Goal: Task Accomplishment & Management: Manage account settings

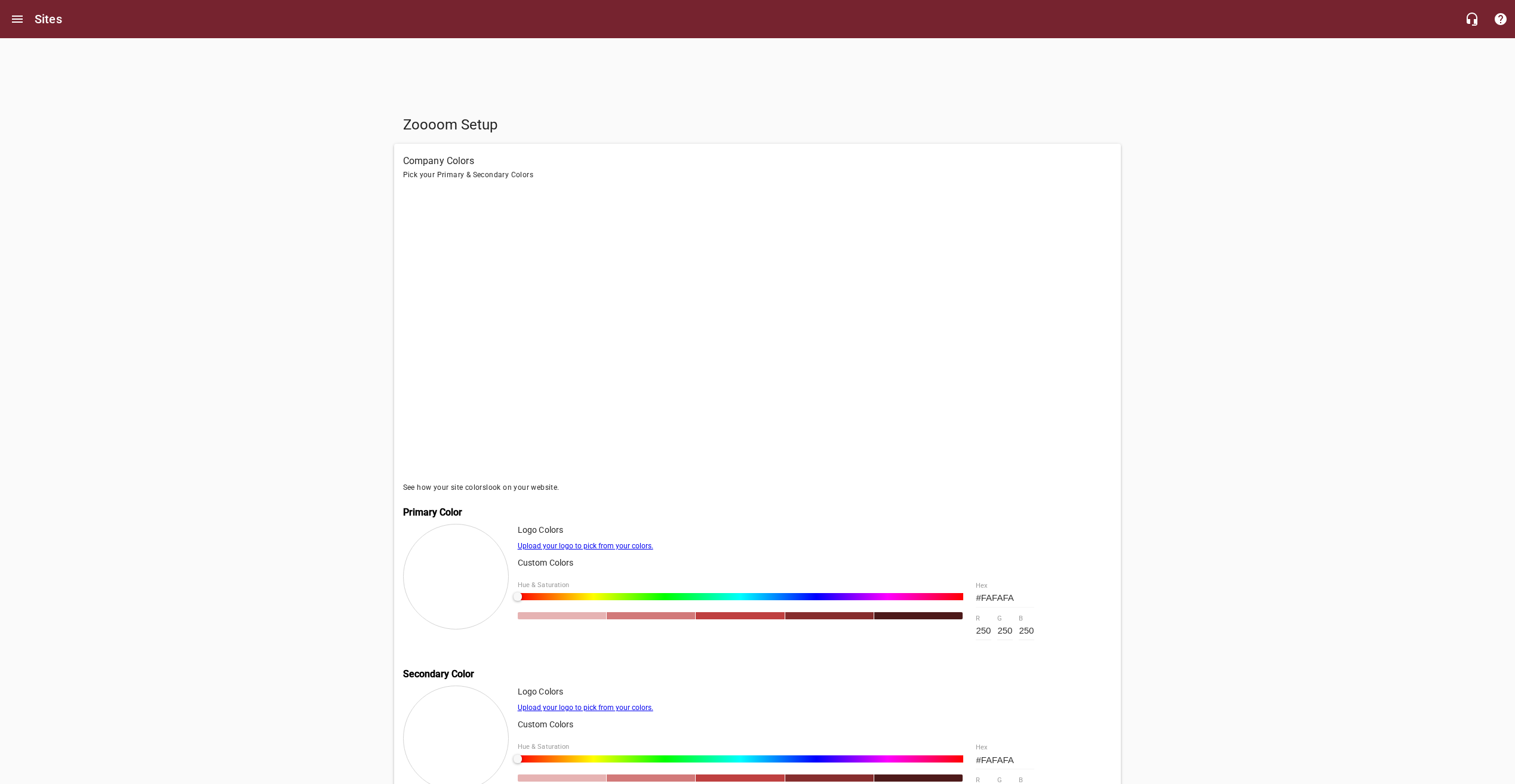
scroll to position [298, 0]
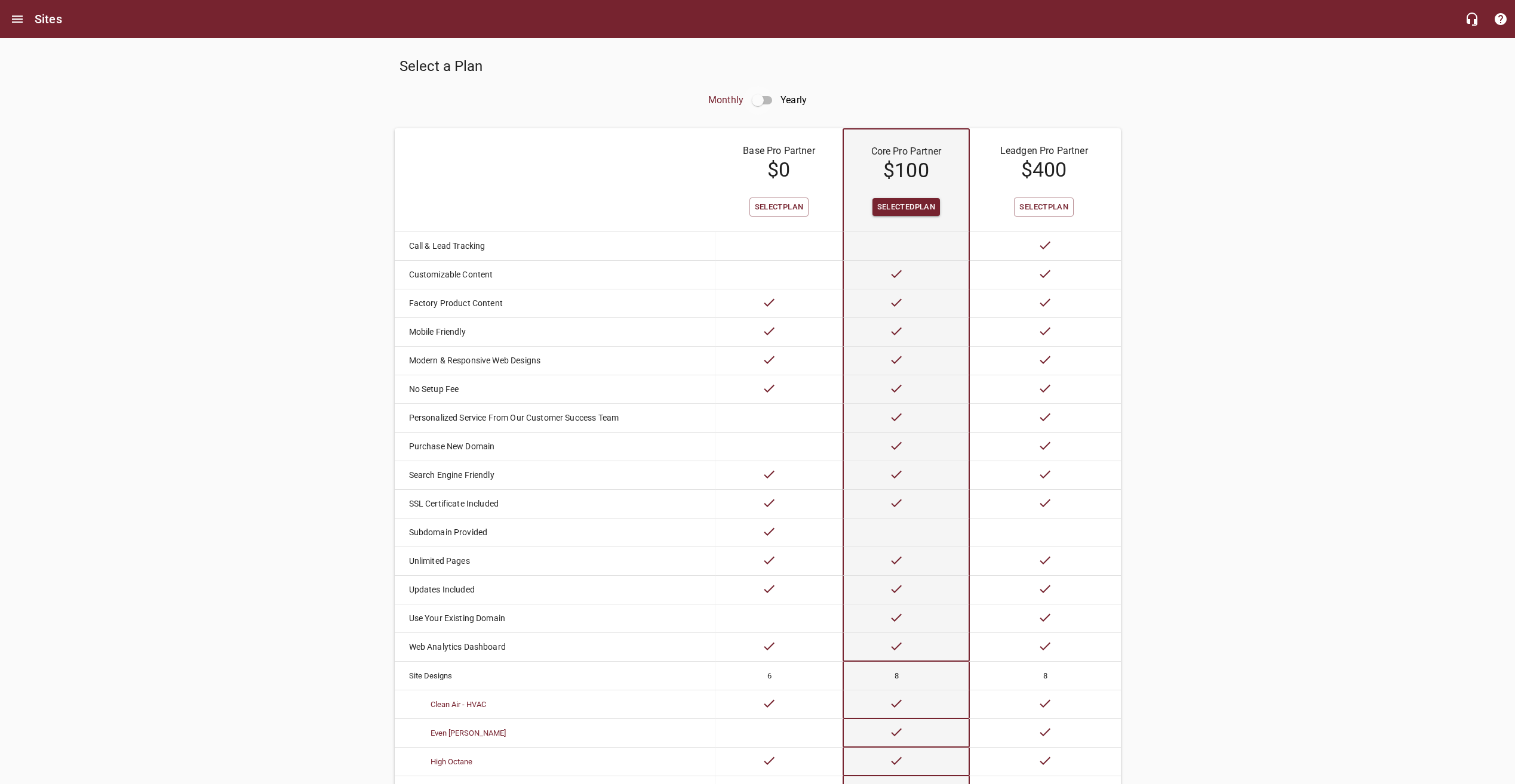
click at [769, 97] on input "checkbox" at bounding box center [758, 101] width 29 height 29
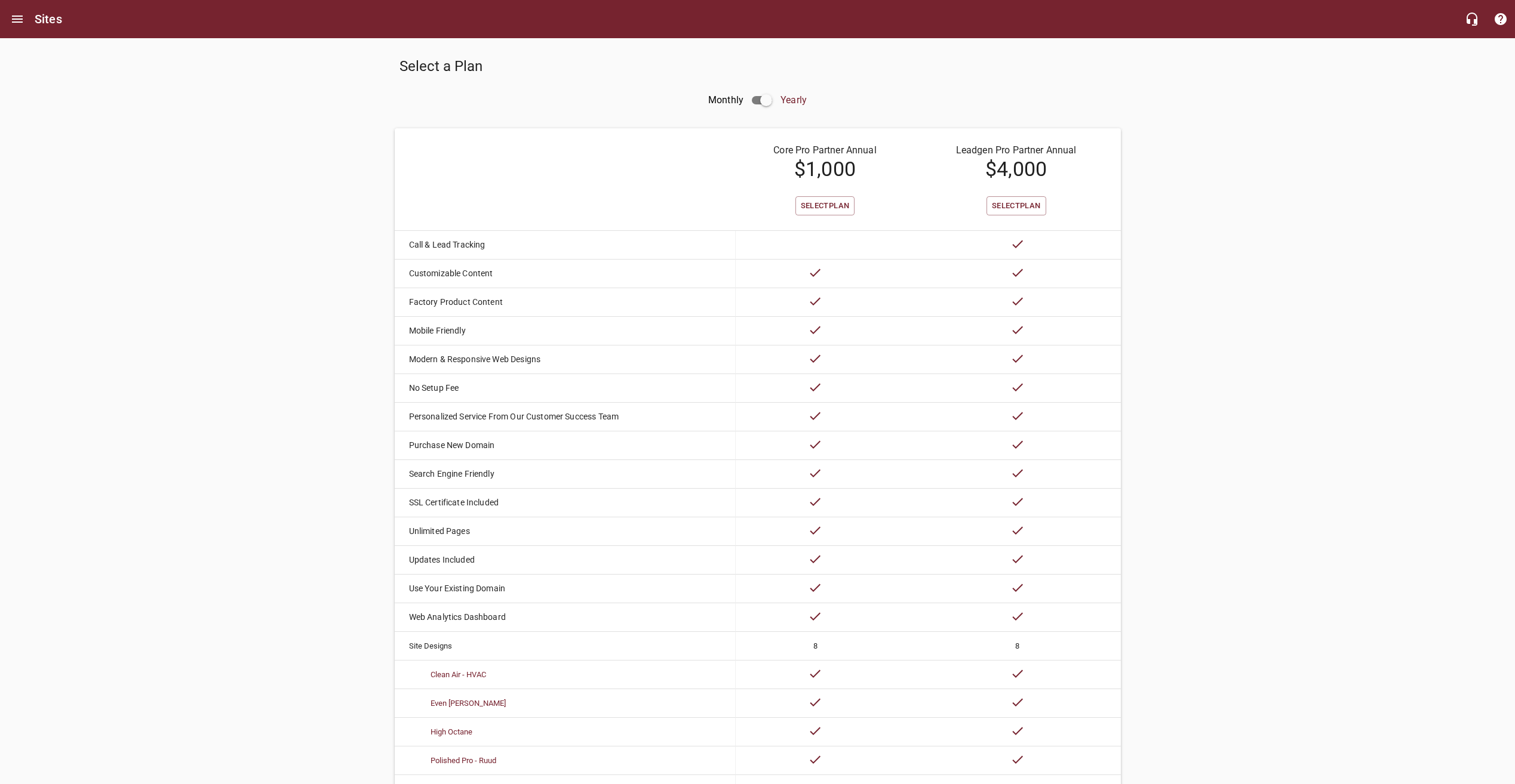
click at [769, 97] on input "checkbox" at bounding box center [766, 101] width 29 height 29
checkbox input "false"
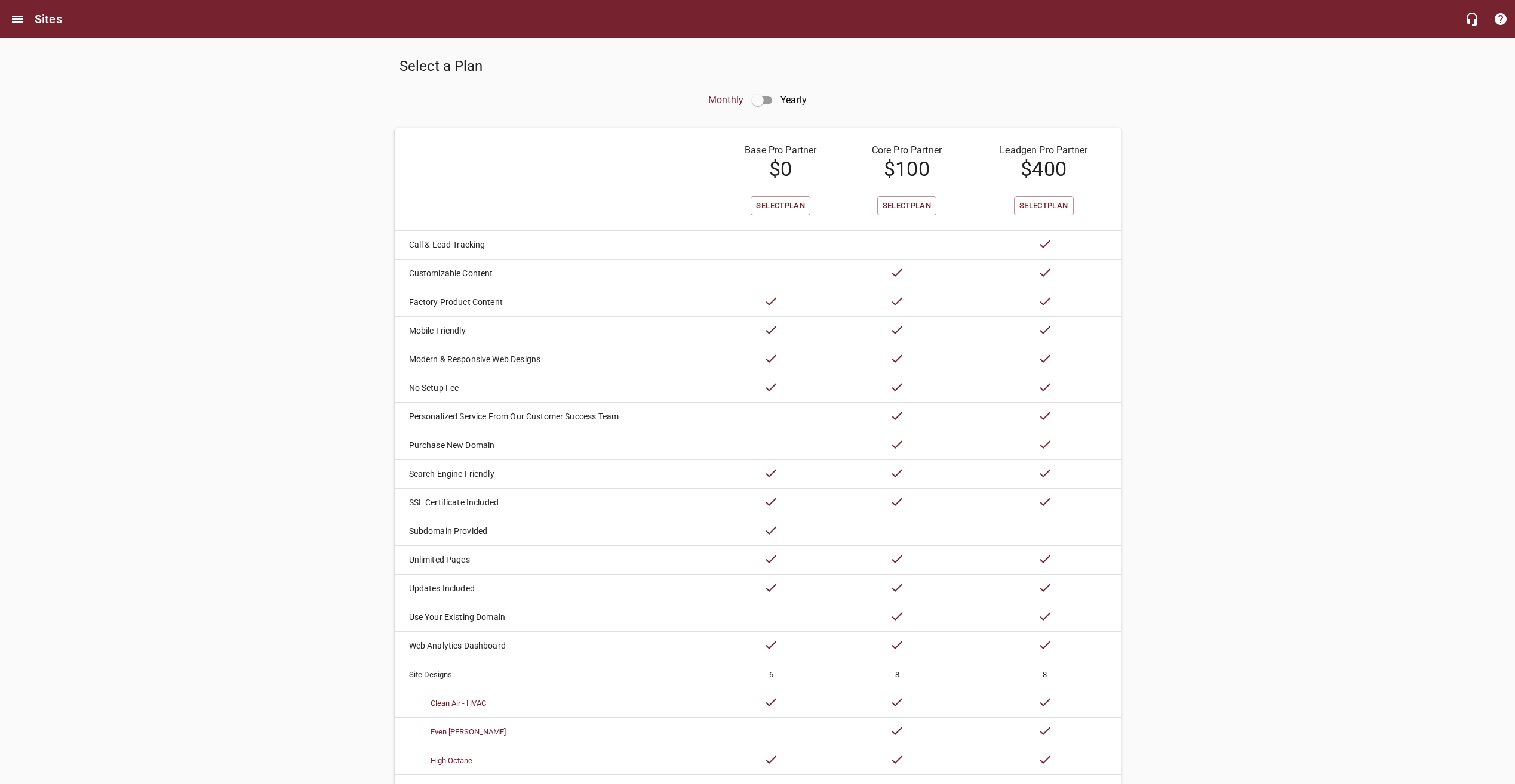
drag, startPoint x: 217, startPoint y: 334, endPoint x: 194, endPoint y: 331, distance: 23.2
click at [17, 19] on icon "Open drawer" at bounding box center [17, 19] width 11 height 7
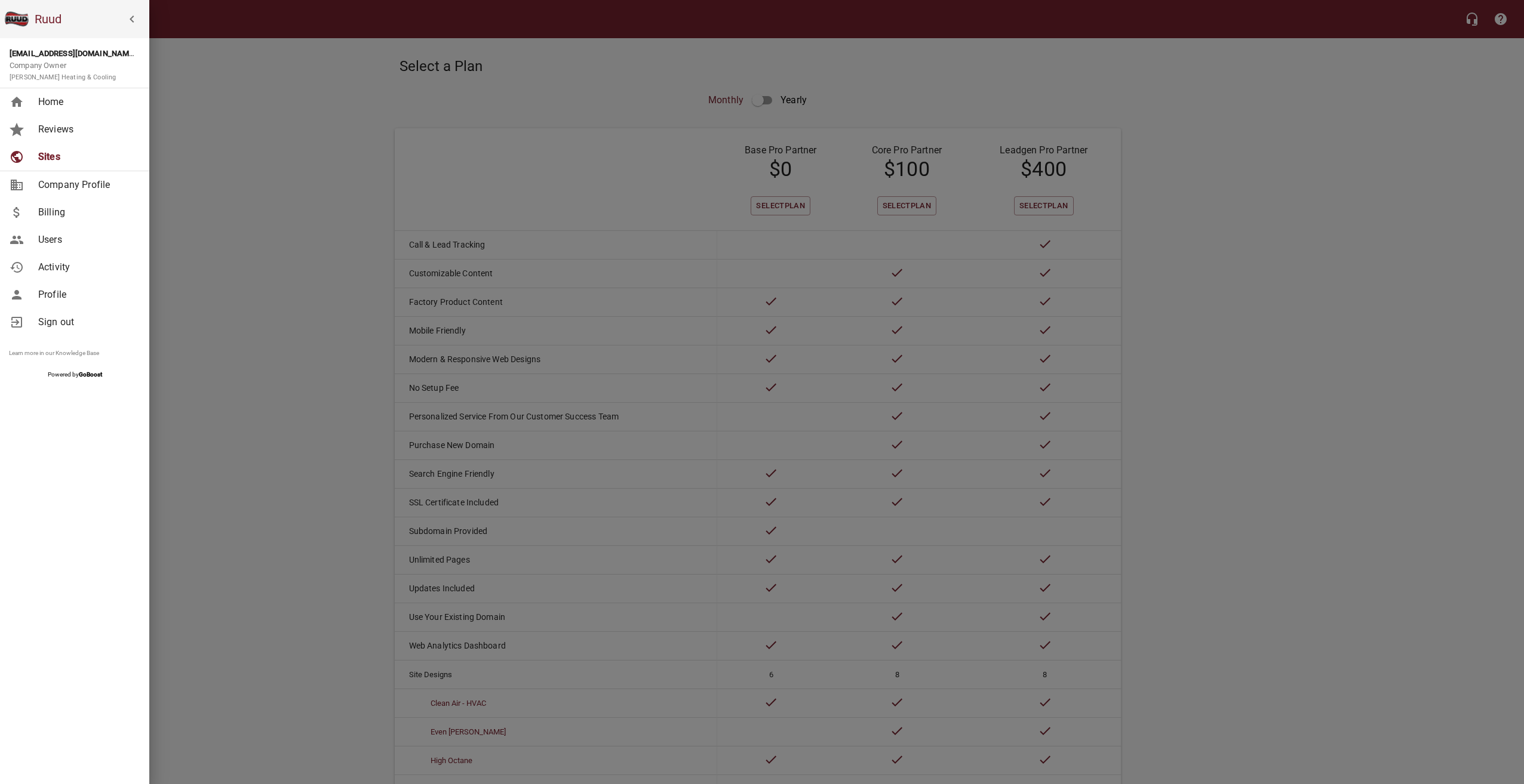
click at [167, 120] on div at bounding box center [762, 392] width 1524 height 784
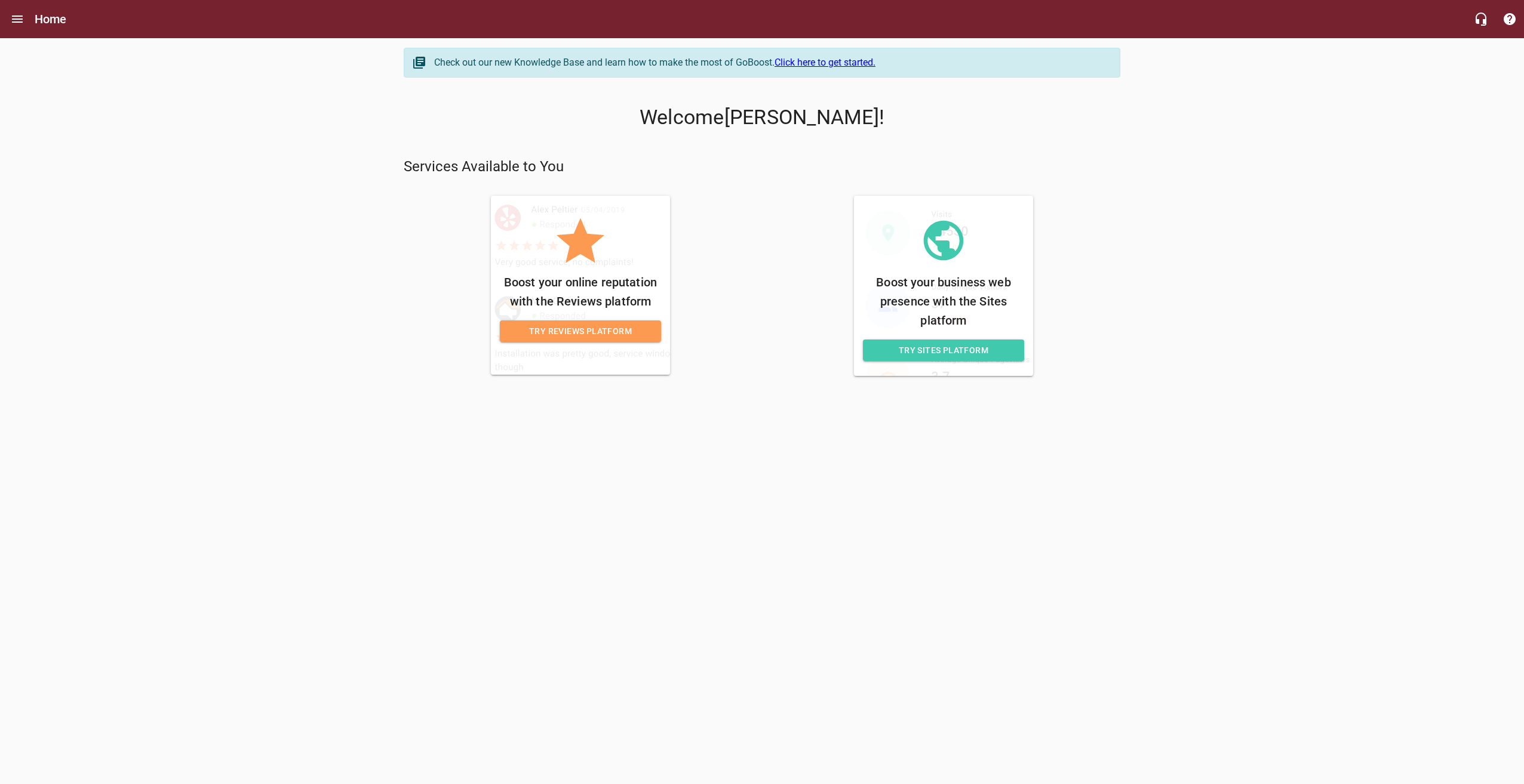
click at [976, 353] on span "Try Sites Platform" at bounding box center [943, 350] width 142 height 15
click at [963, 354] on span "Try Sites Platform" at bounding box center [943, 350] width 142 height 15
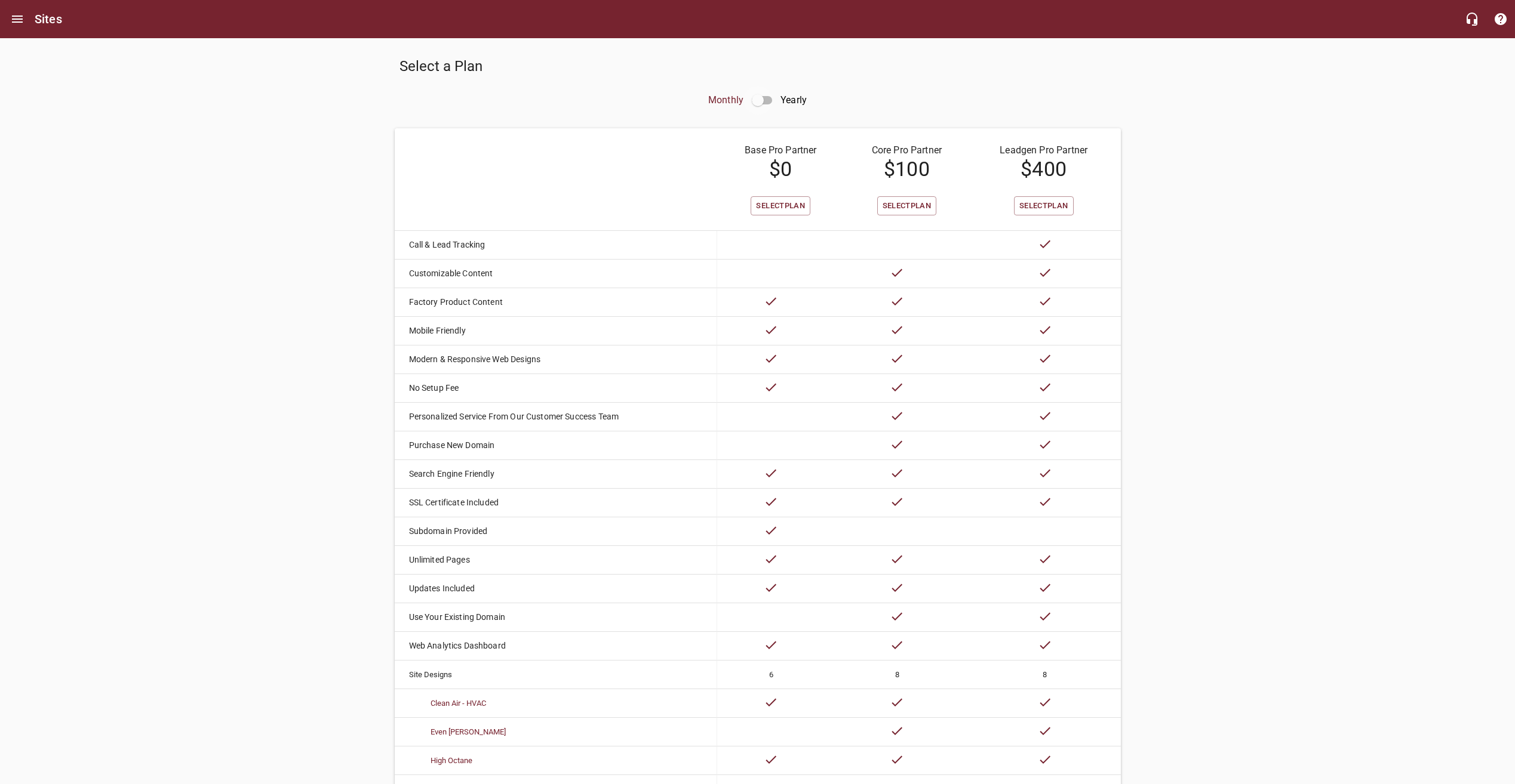
click at [768, 100] on input "checkbox" at bounding box center [758, 101] width 29 height 29
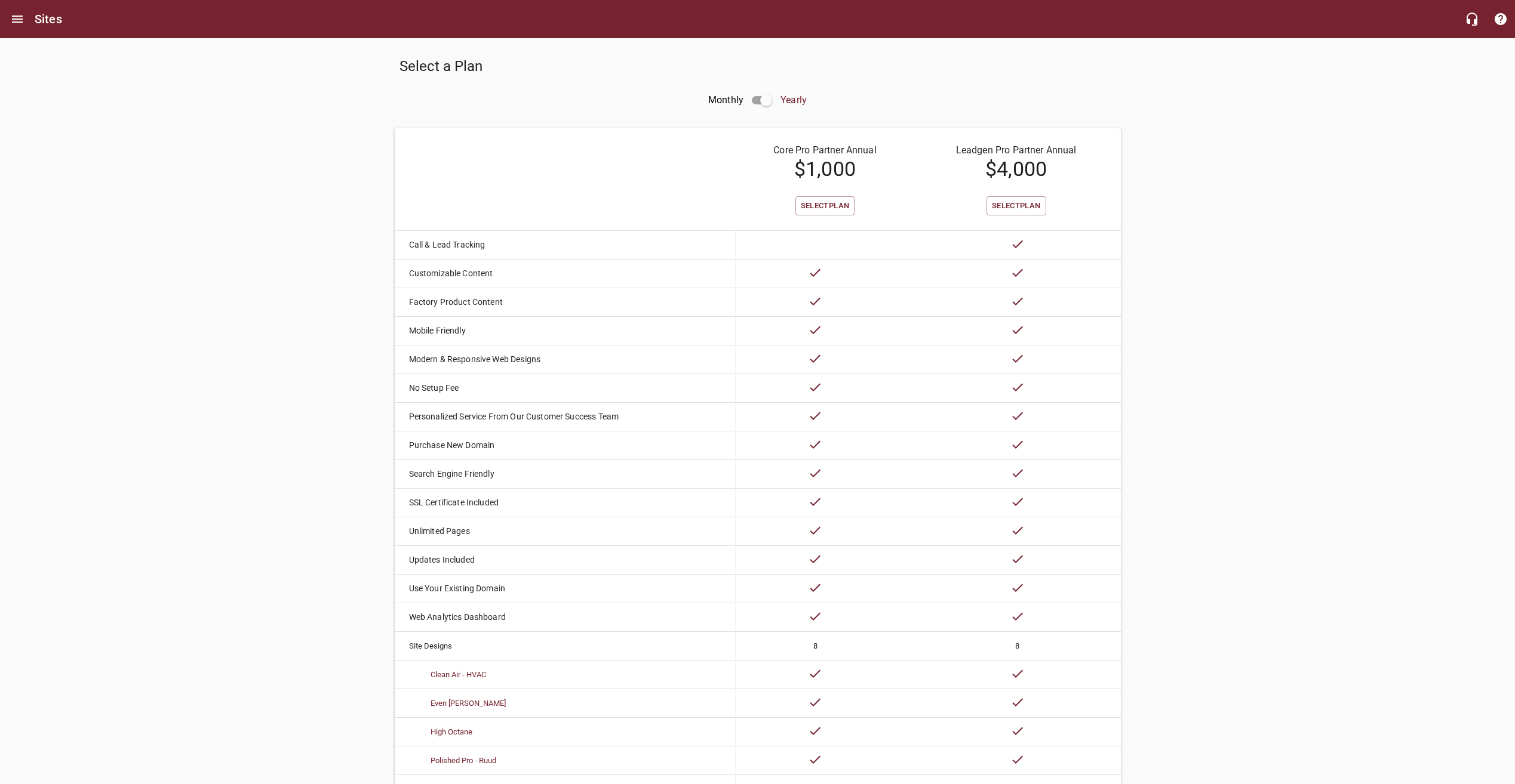
click at [768, 100] on input "checkbox" at bounding box center [766, 101] width 29 height 29
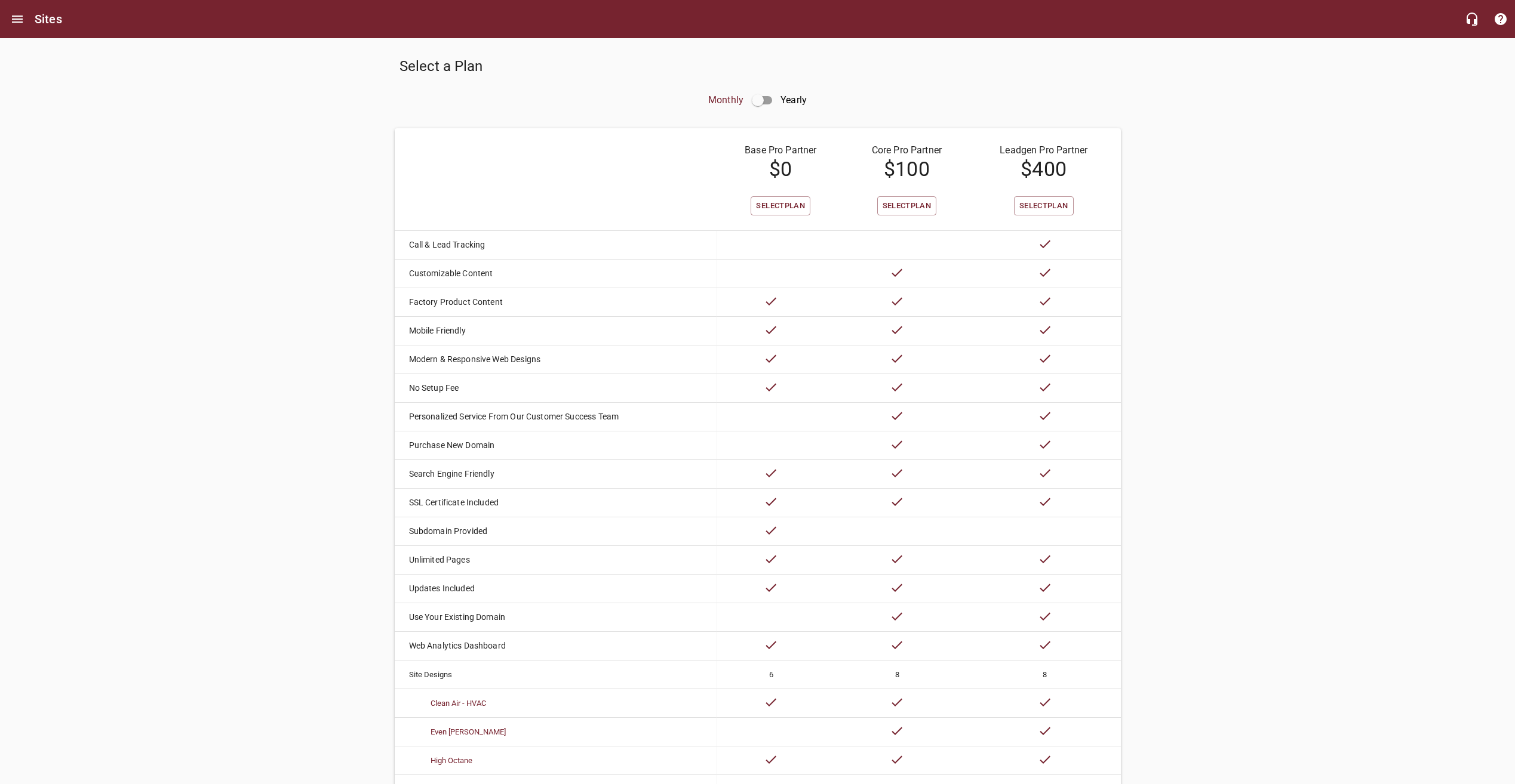
click at [760, 98] on input "checkbox" at bounding box center [758, 101] width 29 height 29
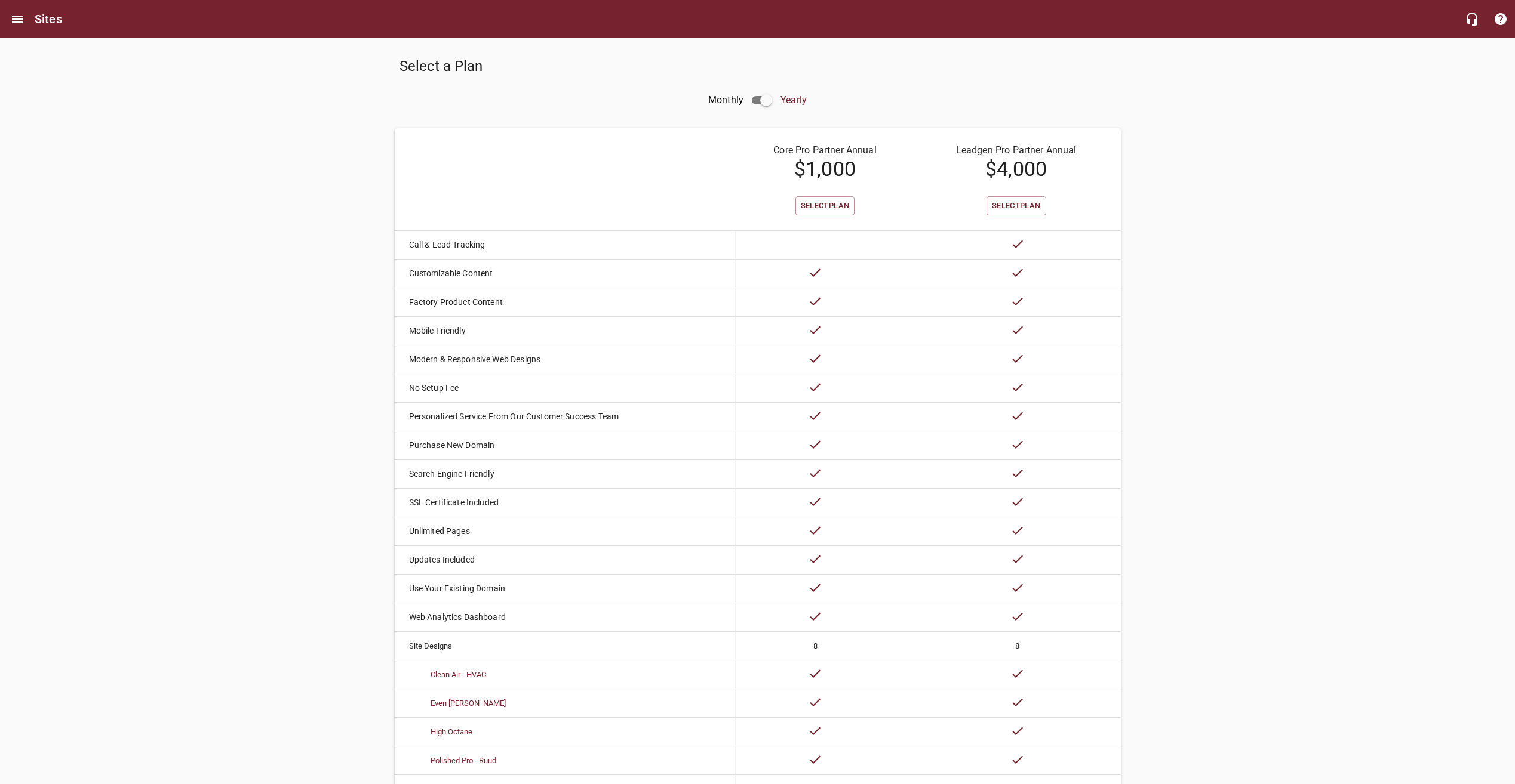
click at [756, 100] on input "checkbox" at bounding box center [766, 101] width 29 height 29
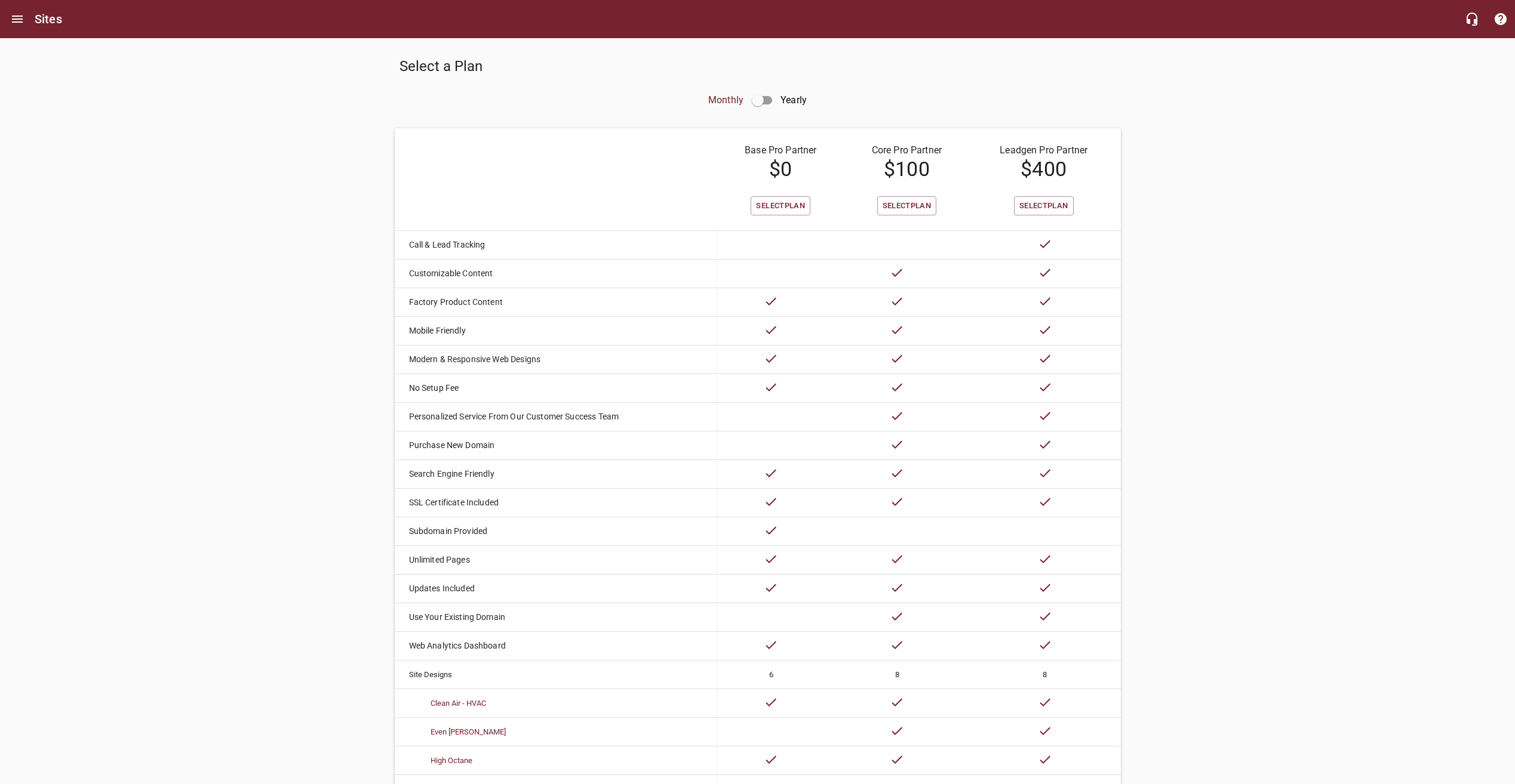
click at [756, 100] on input "checkbox" at bounding box center [758, 101] width 29 height 29
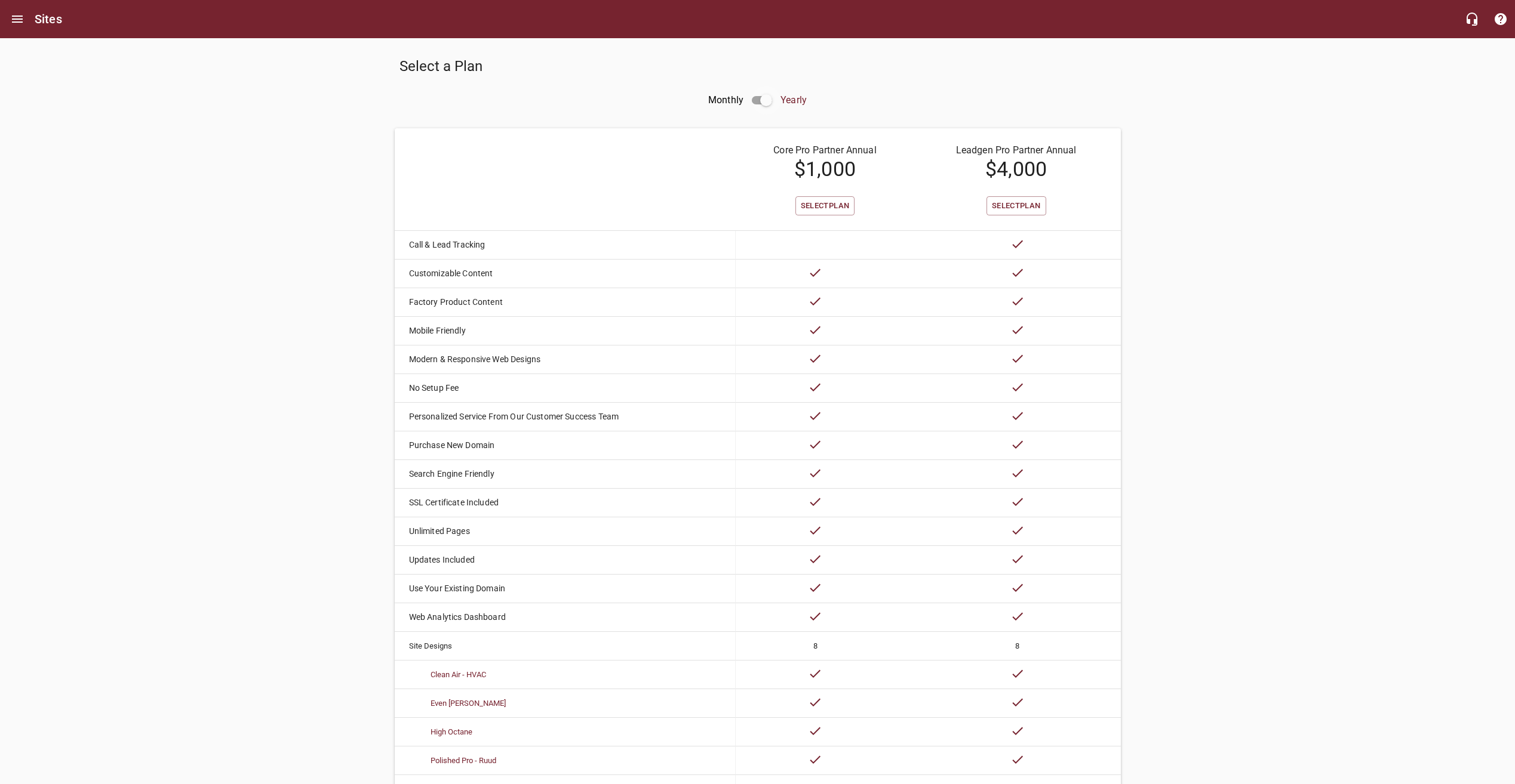
click at [767, 102] on input "checkbox" at bounding box center [766, 101] width 29 height 29
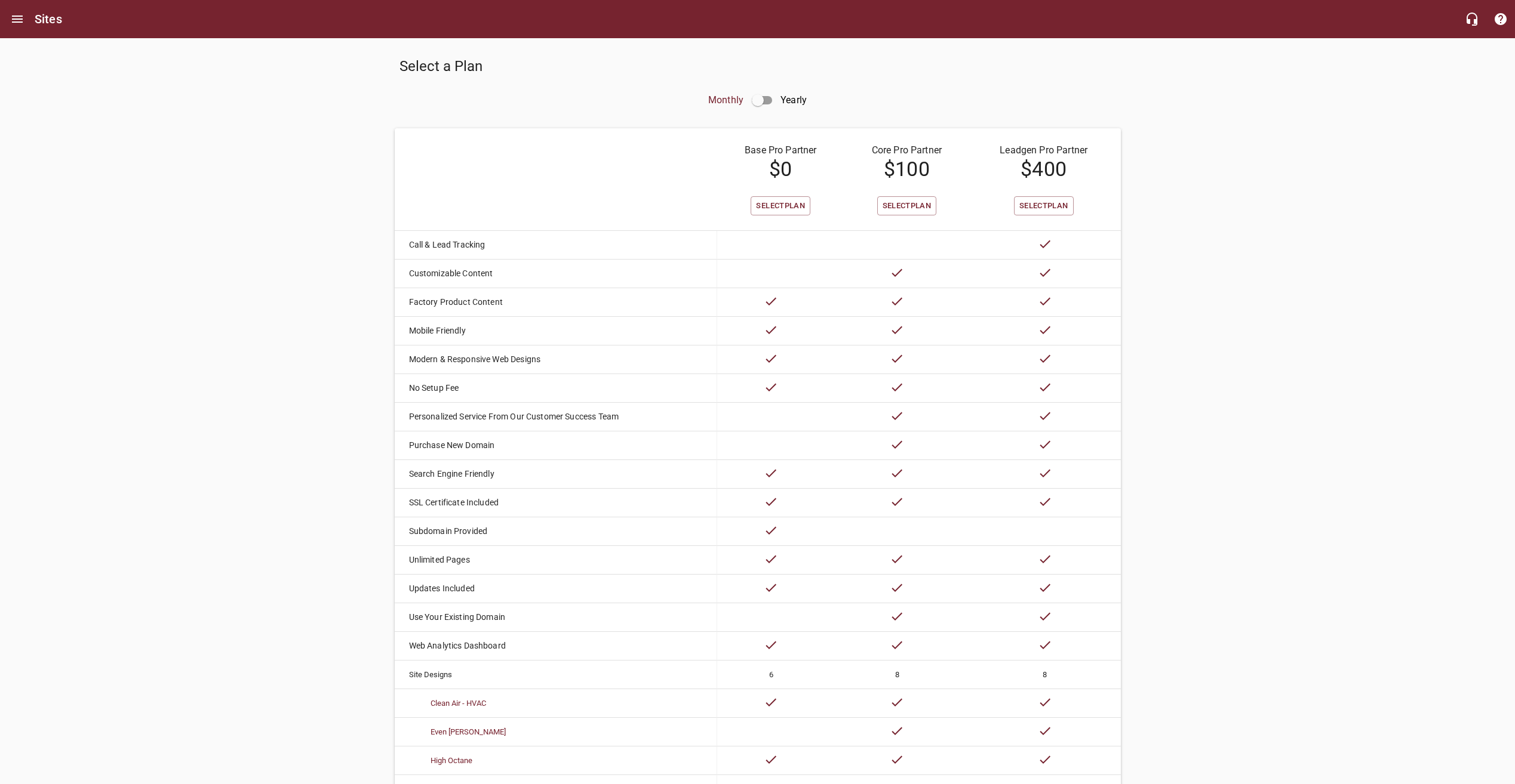
click at [768, 102] on input "checkbox" at bounding box center [758, 101] width 29 height 29
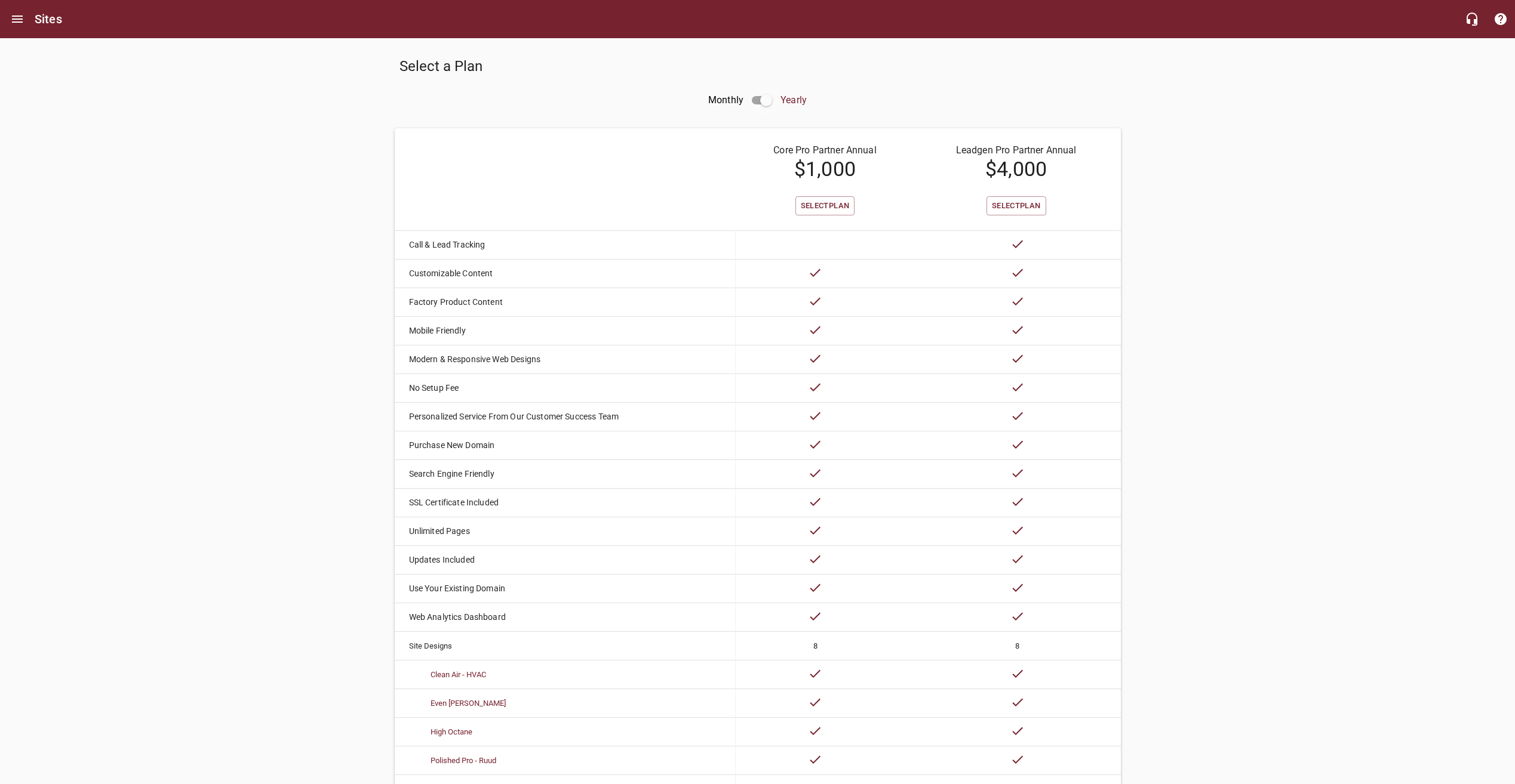
click at [768, 102] on input "checkbox" at bounding box center [766, 101] width 29 height 29
checkbox input "false"
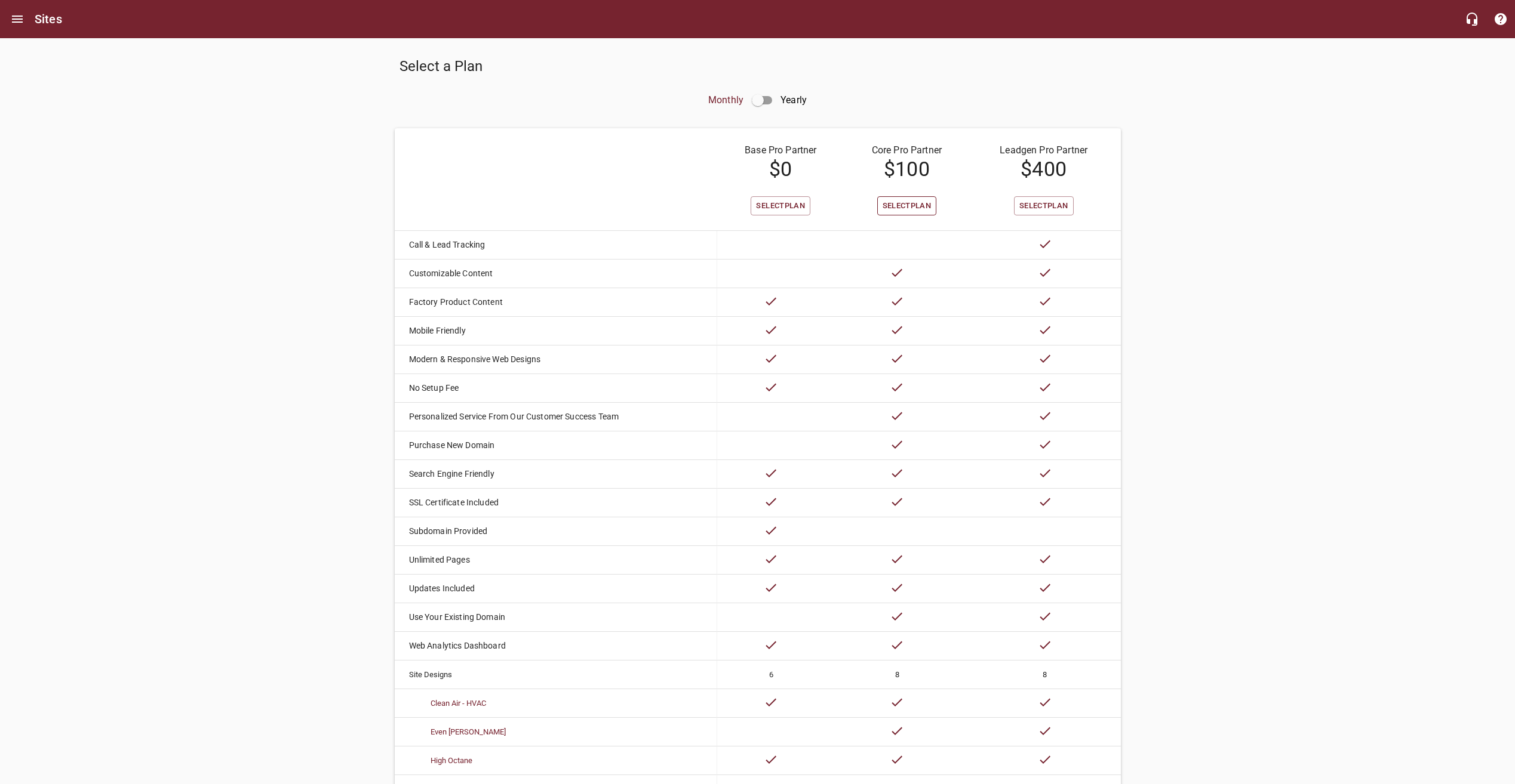
click at [925, 208] on span "Select Plan" at bounding box center [907, 206] width 49 height 14
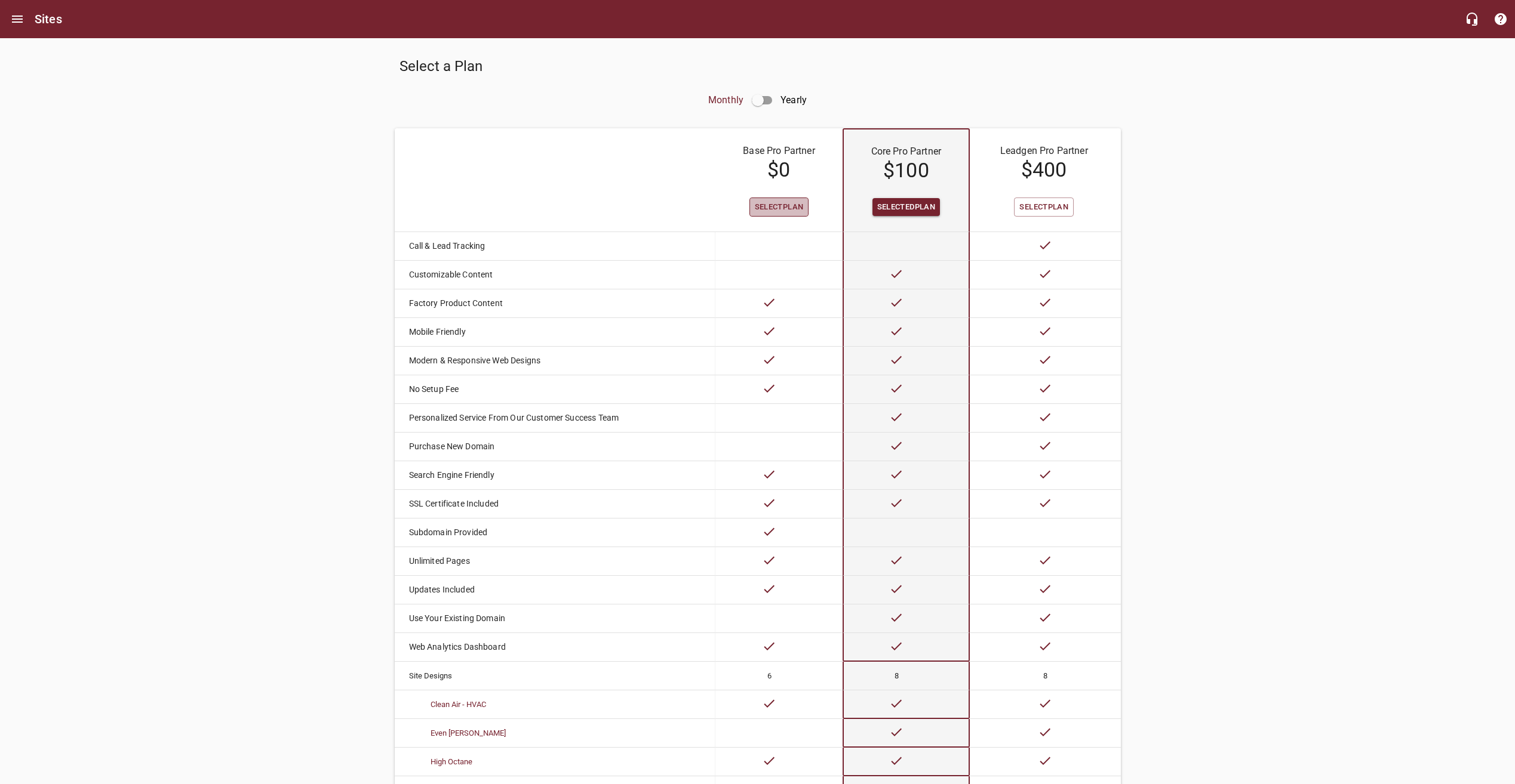
click at [790, 204] on span "Select Plan" at bounding box center [778, 208] width 49 height 14
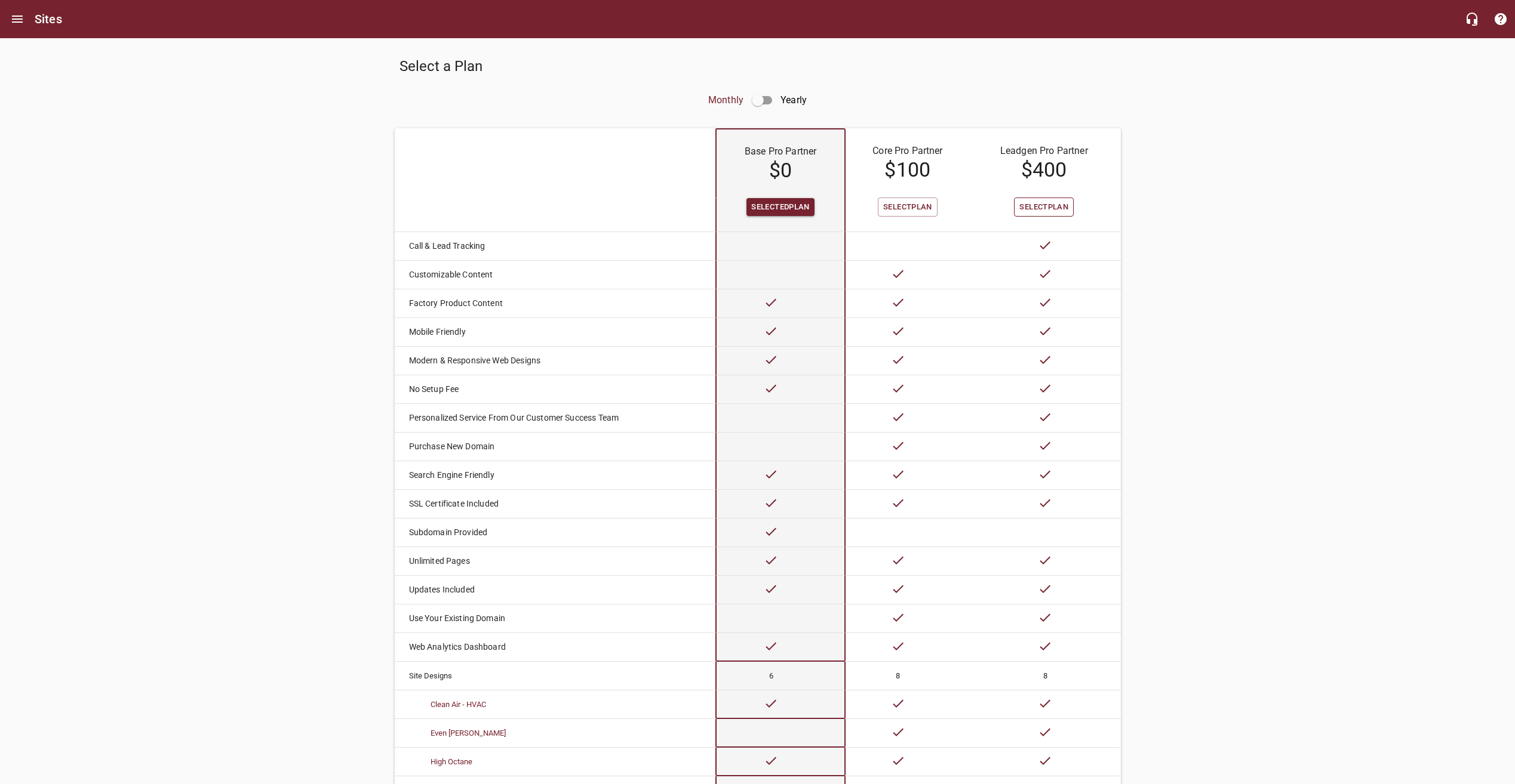
click at [1035, 206] on span "Select Plan" at bounding box center [1043, 208] width 49 height 14
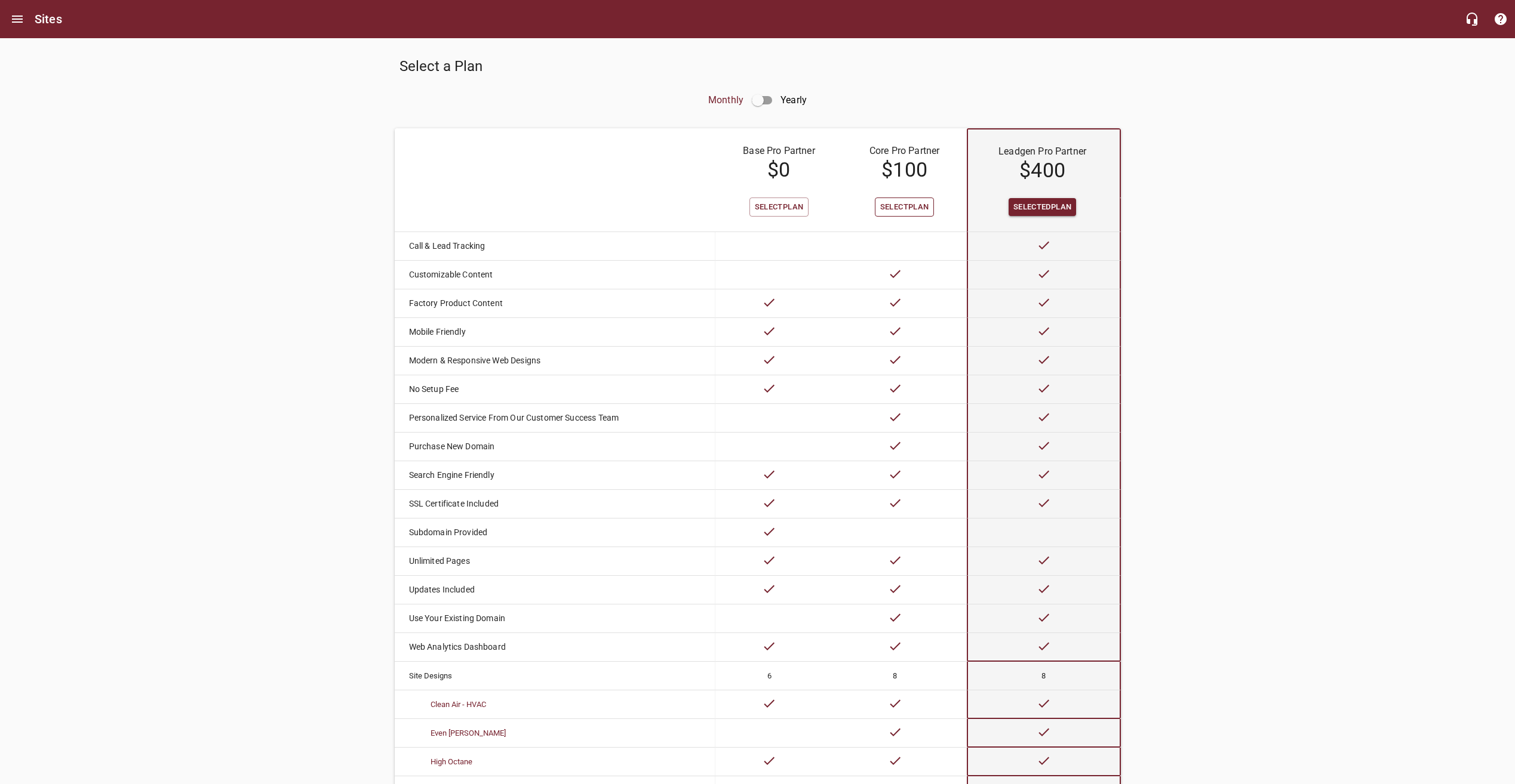
drag, startPoint x: 911, startPoint y: 202, endPoint x: 896, endPoint y: 203, distance: 15.0
click at [911, 202] on span "Select Plan" at bounding box center [904, 208] width 49 height 14
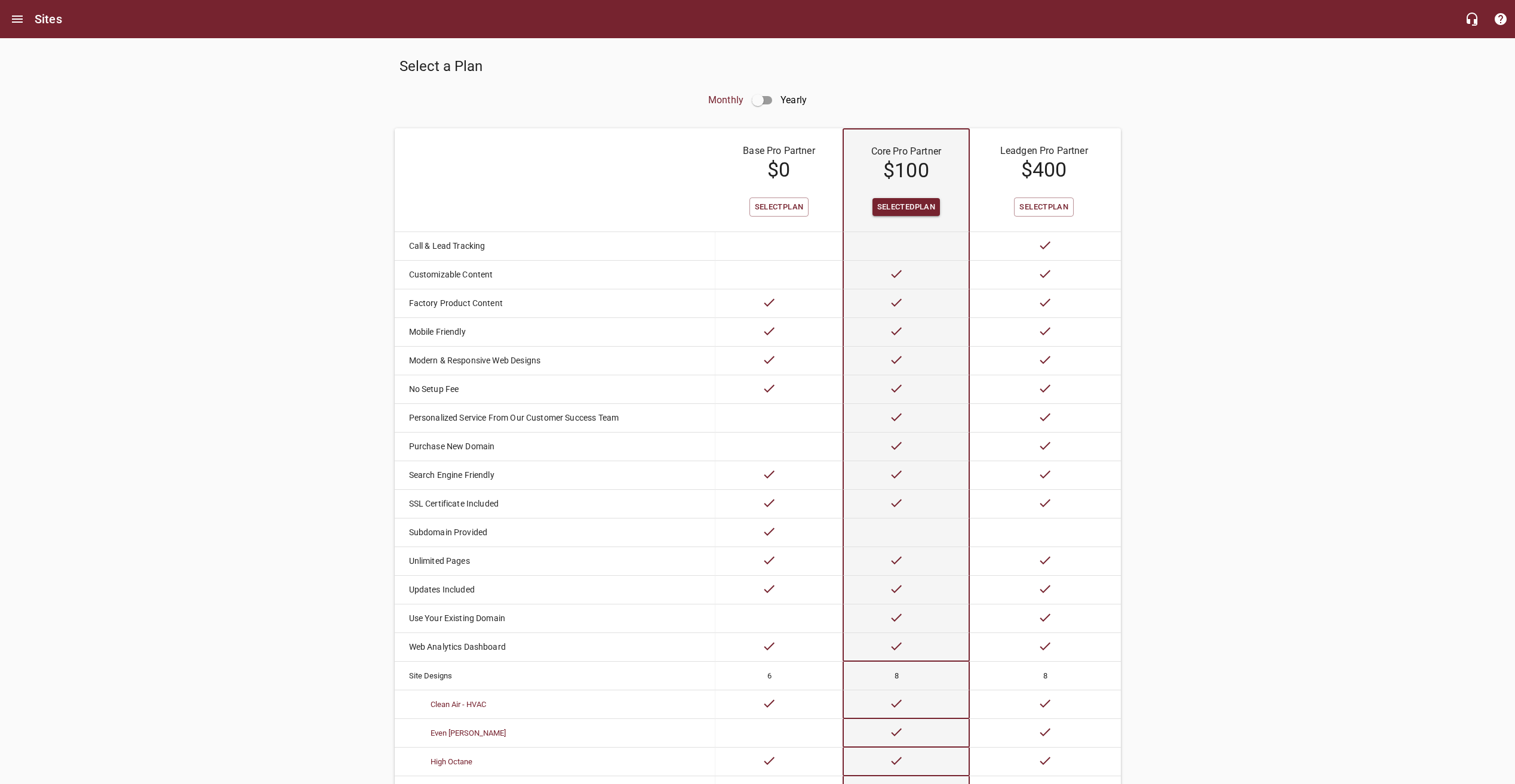
drag, startPoint x: 769, startPoint y: 204, endPoint x: 915, endPoint y: 204, distance: 146.0
click at [769, 204] on span "Select Plan" at bounding box center [778, 208] width 49 height 14
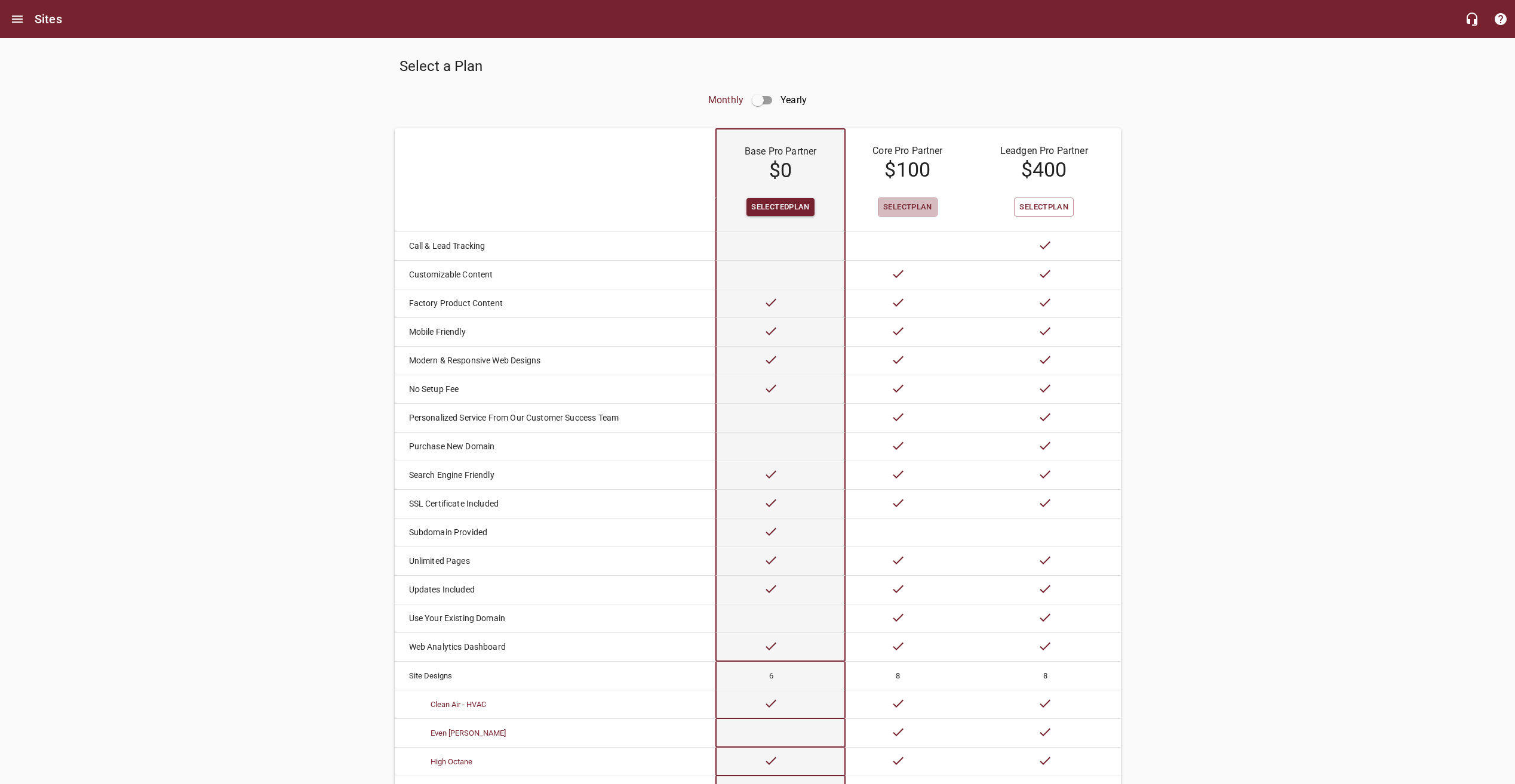
drag, startPoint x: 907, startPoint y: 205, endPoint x: 794, endPoint y: 206, distance: 113.0
click at [907, 205] on span "Select Plan" at bounding box center [907, 208] width 49 height 14
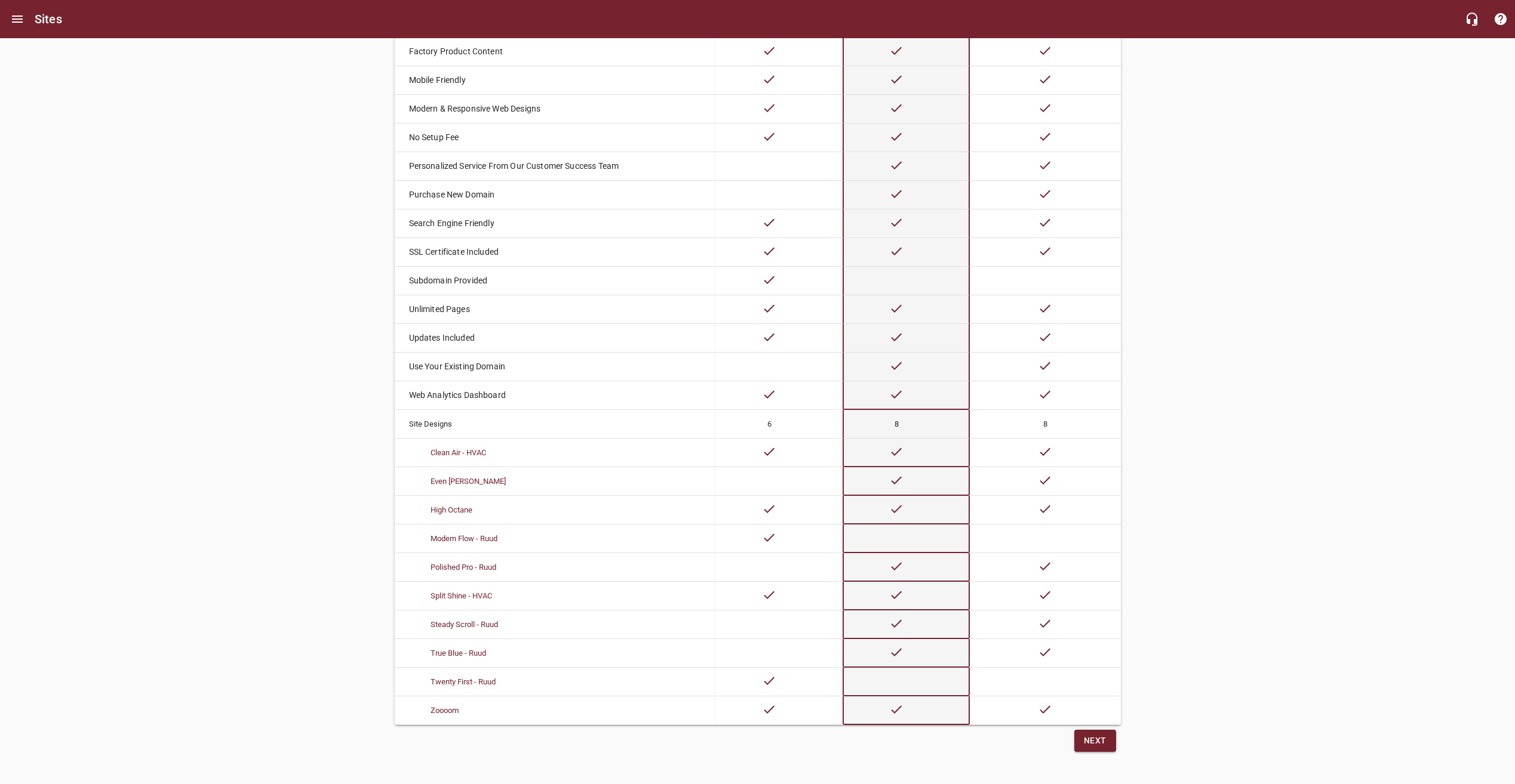
scroll to position [263, 0]
click at [1107, 742] on button "Next" at bounding box center [1095, 741] width 42 height 22
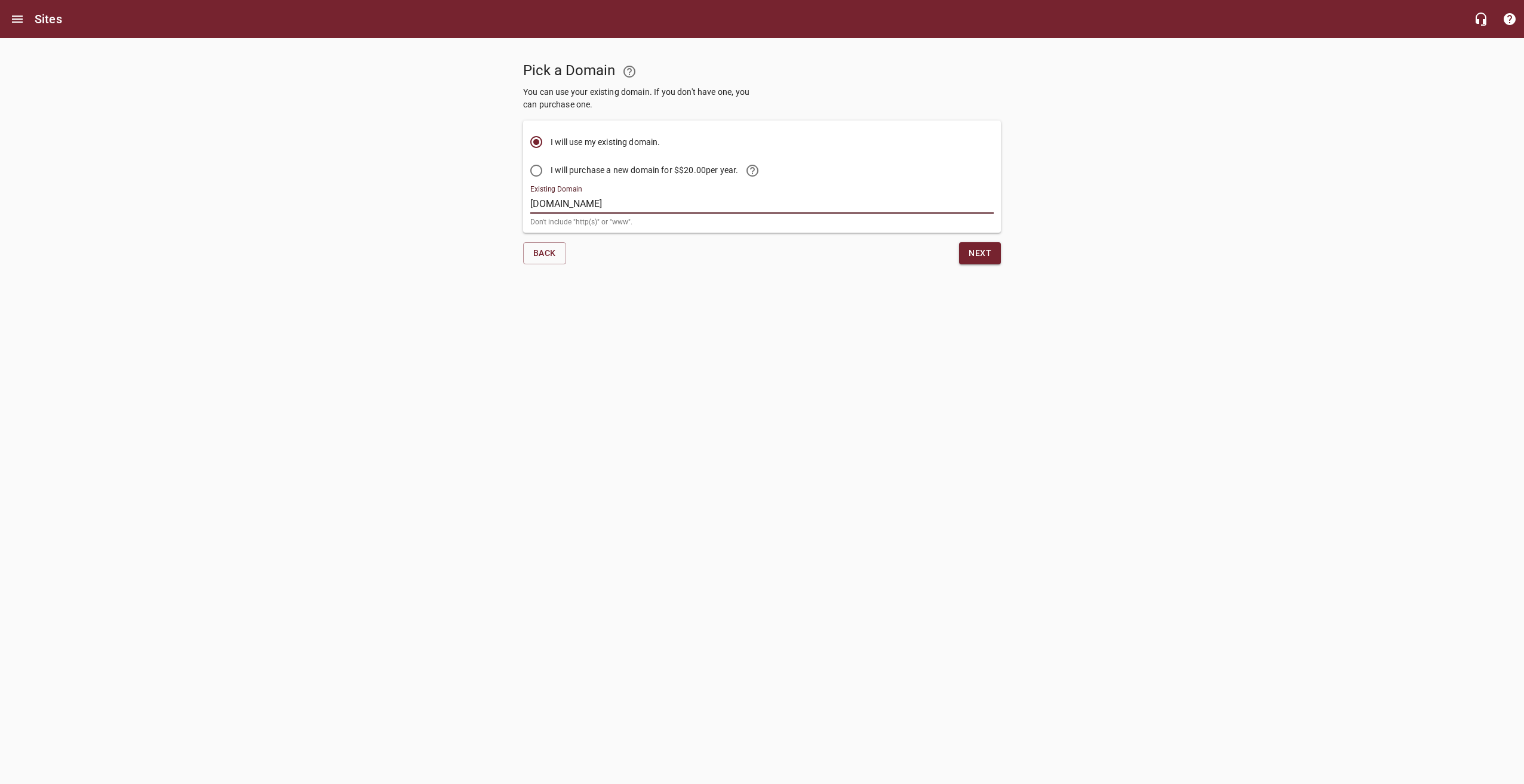
click at [643, 201] on input "[DOMAIN_NAME]" at bounding box center [762, 204] width 463 height 19
click at [1212, 180] on div "Pick a Domain You can use your existing domain. If you don't have one, you can …" at bounding box center [762, 156] width 1524 height 236
click at [988, 250] on span "Next" at bounding box center [980, 253] width 23 height 15
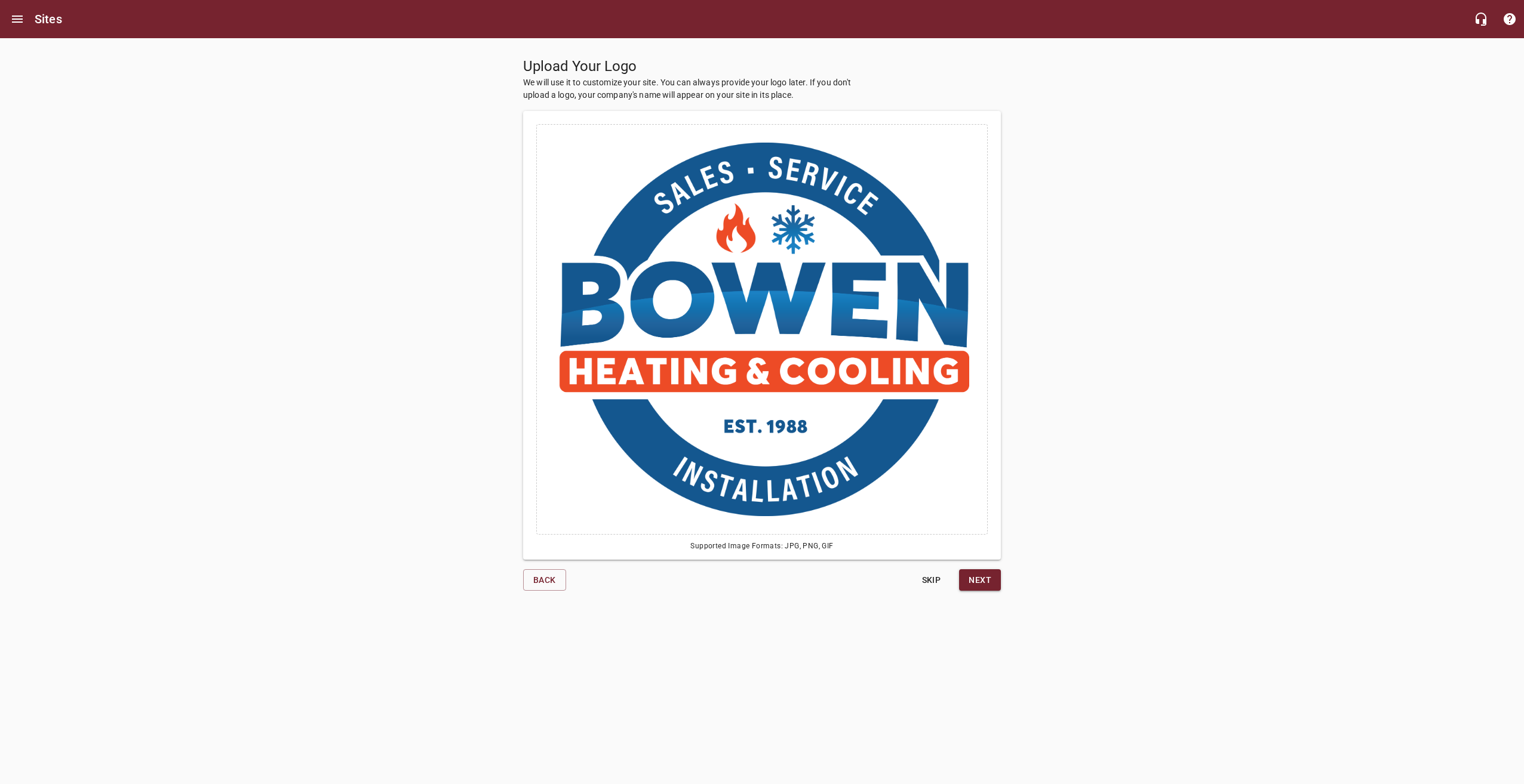
click at [985, 573] on span "Next" at bounding box center [980, 580] width 23 height 15
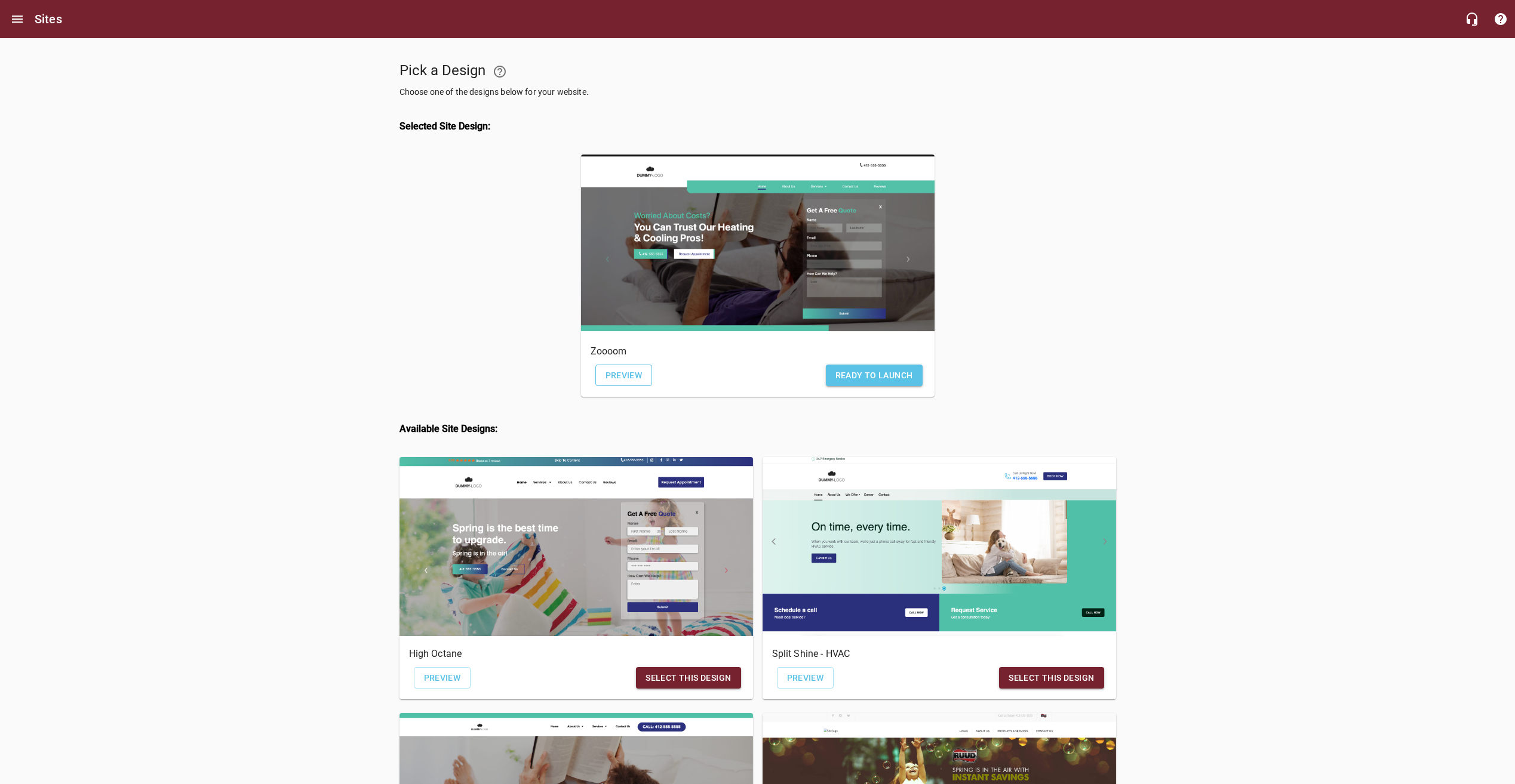
click at [613, 380] on span "Preview" at bounding box center [624, 375] width 37 height 15
click at [16, 29] on button "Open drawer" at bounding box center [17, 20] width 29 height 29
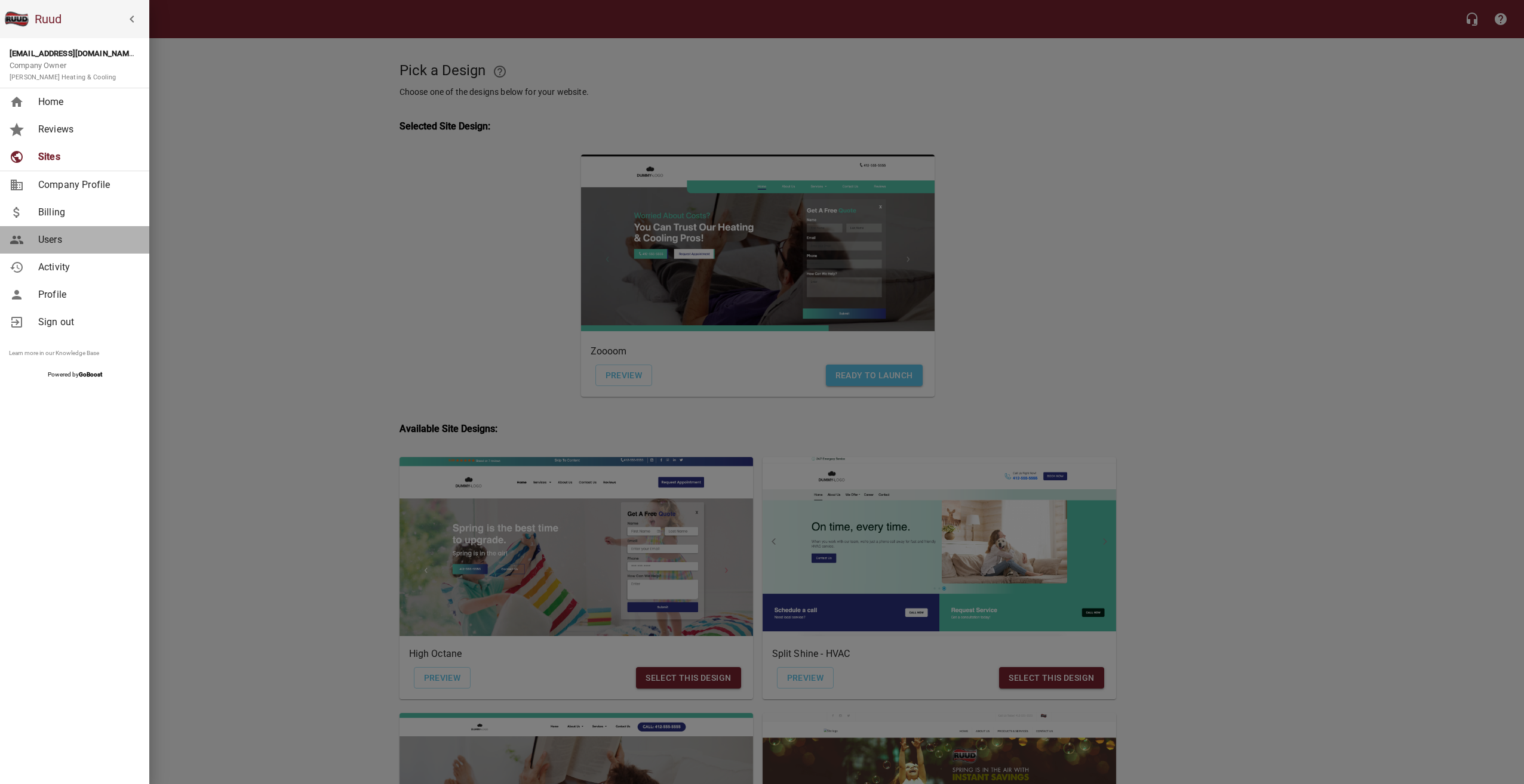
click at [73, 249] on link "Users" at bounding box center [74, 240] width 149 height 27
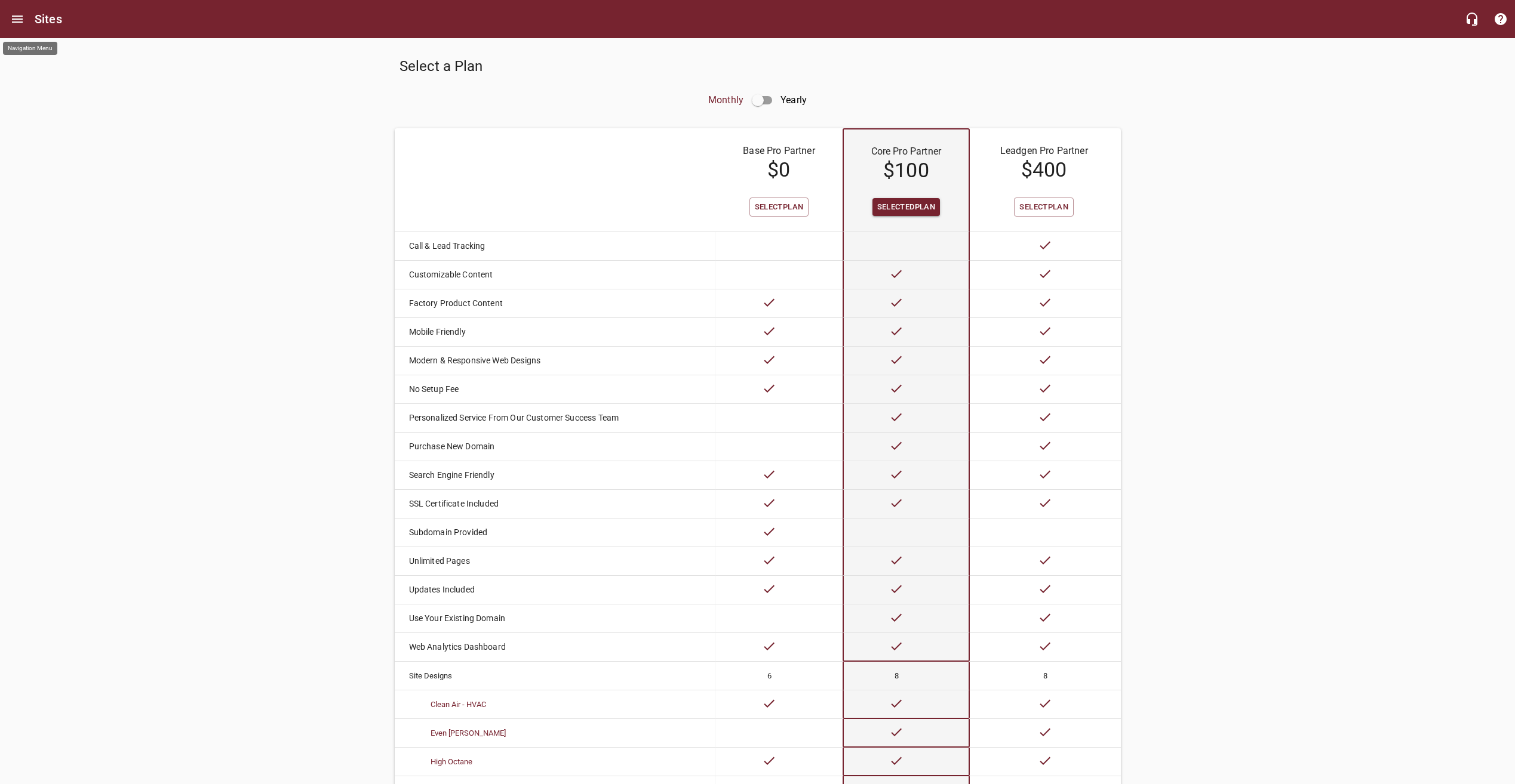
click at [21, 24] on icon "Open drawer" at bounding box center [17, 19] width 15 height 15
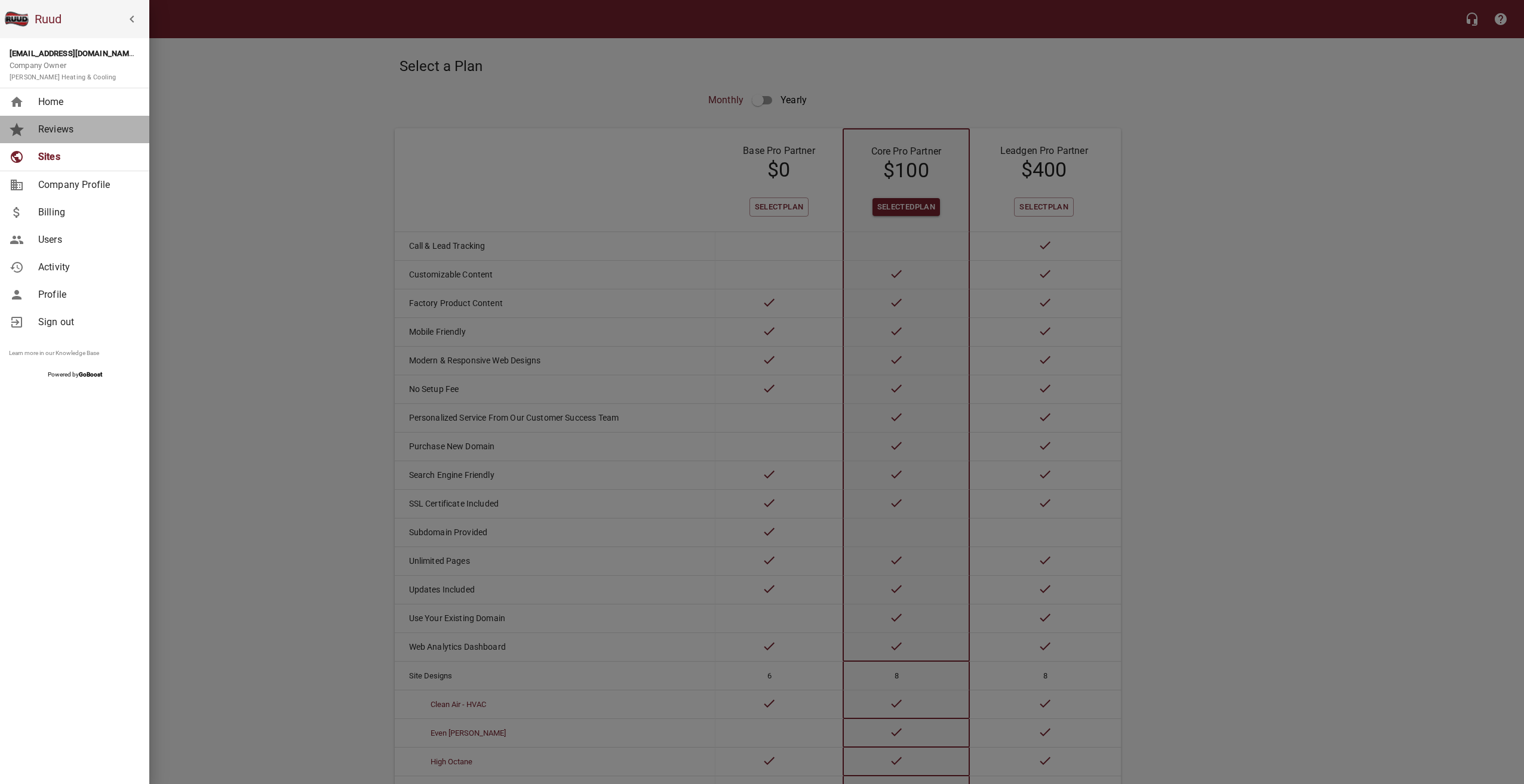
click at [54, 141] on link "Reviews" at bounding box center [74, 130] width 149 height 27
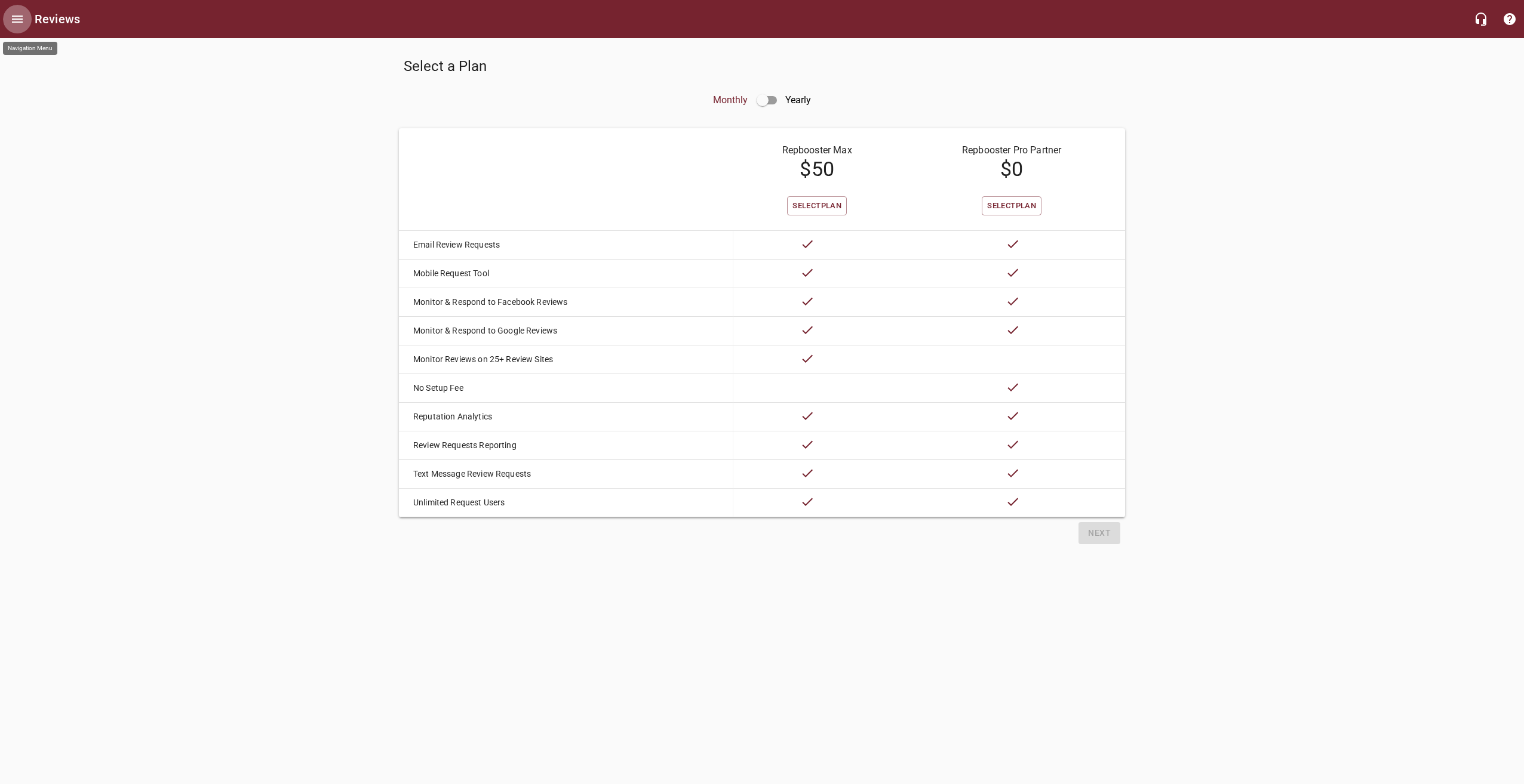
click at [5, 19] on button "Open drawer" at bounding box center [17, 20] width 29 height 29
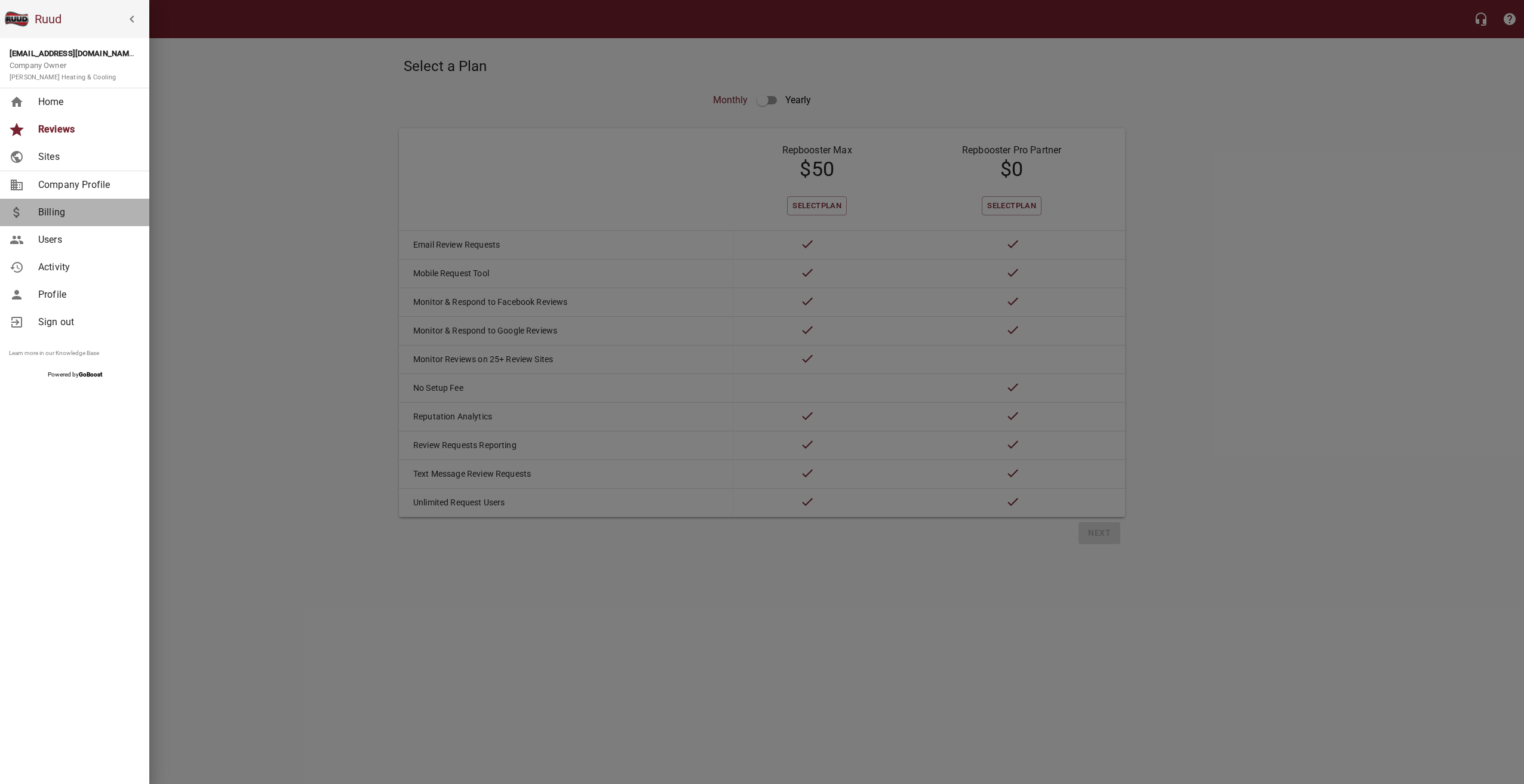
click at [61, 214] on span "Billing" at bounding box center [86, 212] width 97 height 15
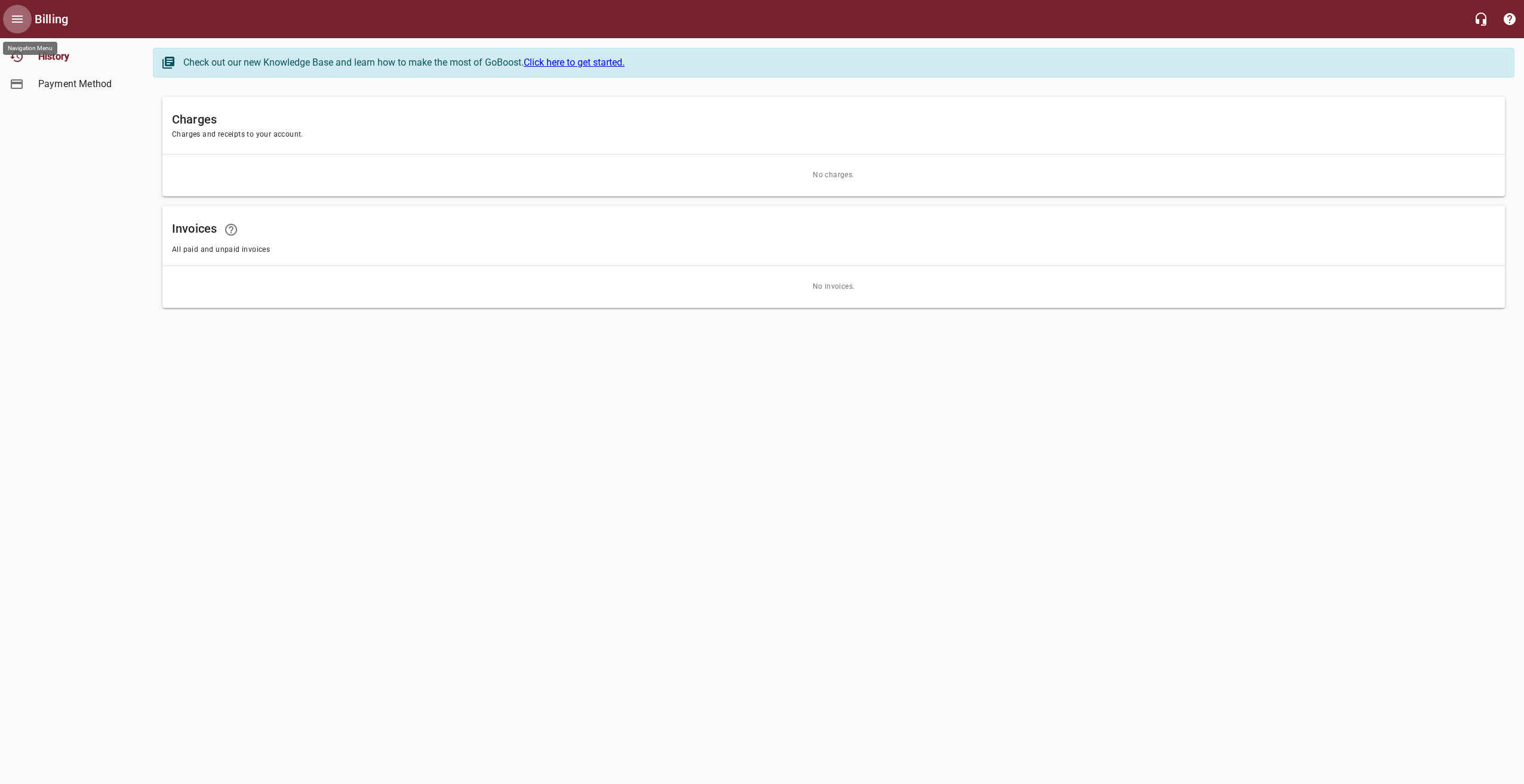
click at [19, 24] on icon "Open drawer" at bounding box center [17, 19] width 15 height 15
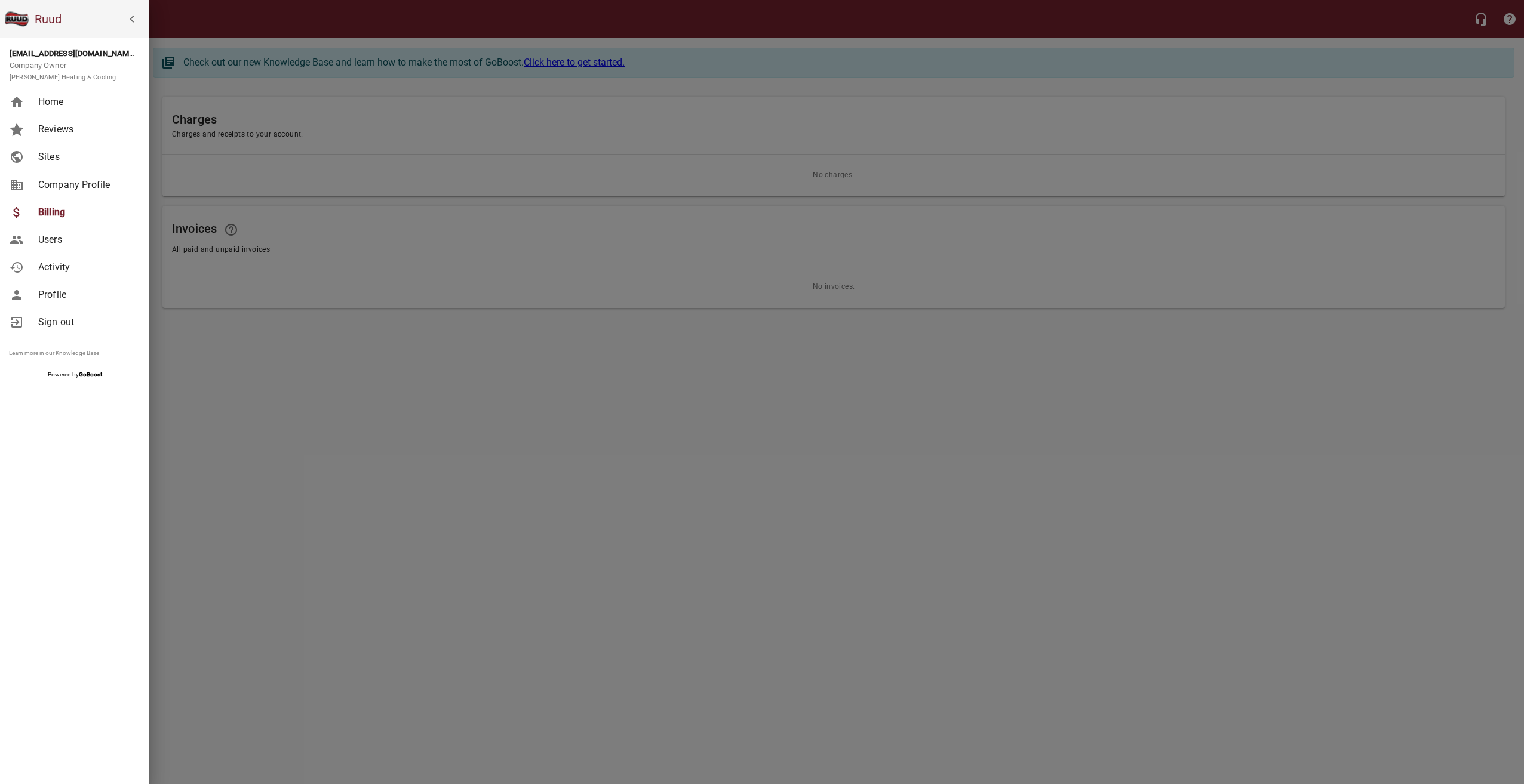
click at [47, 251] on link "Users" at bounding box center [74, 240] width 149 height 27
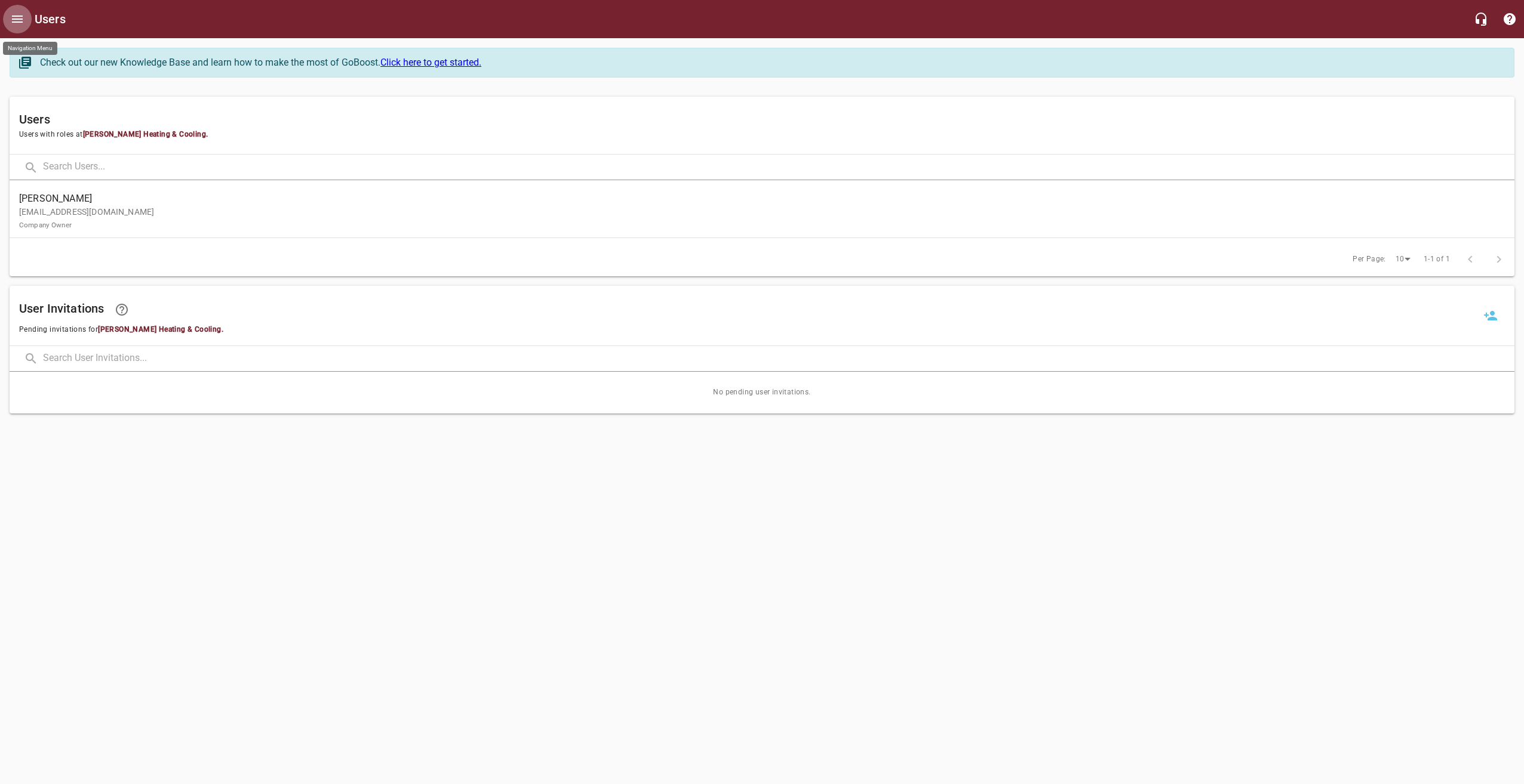
click at [19, 24] on icon "Open drawer" at bounding box center [17, 19] width 15 height 15
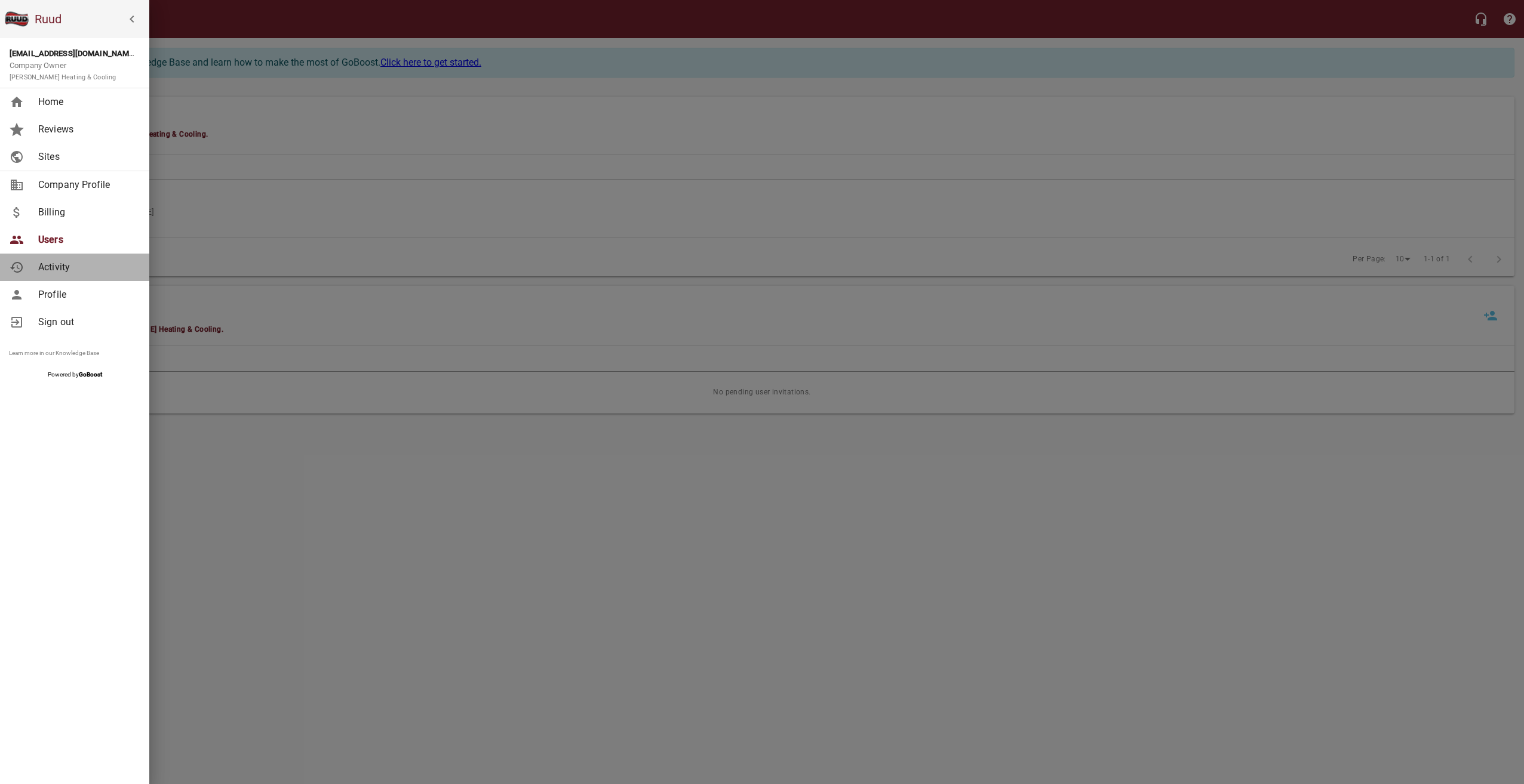
click at [68, 276] on link "Activity" at bounding box center [74, 267] width 149 height 27
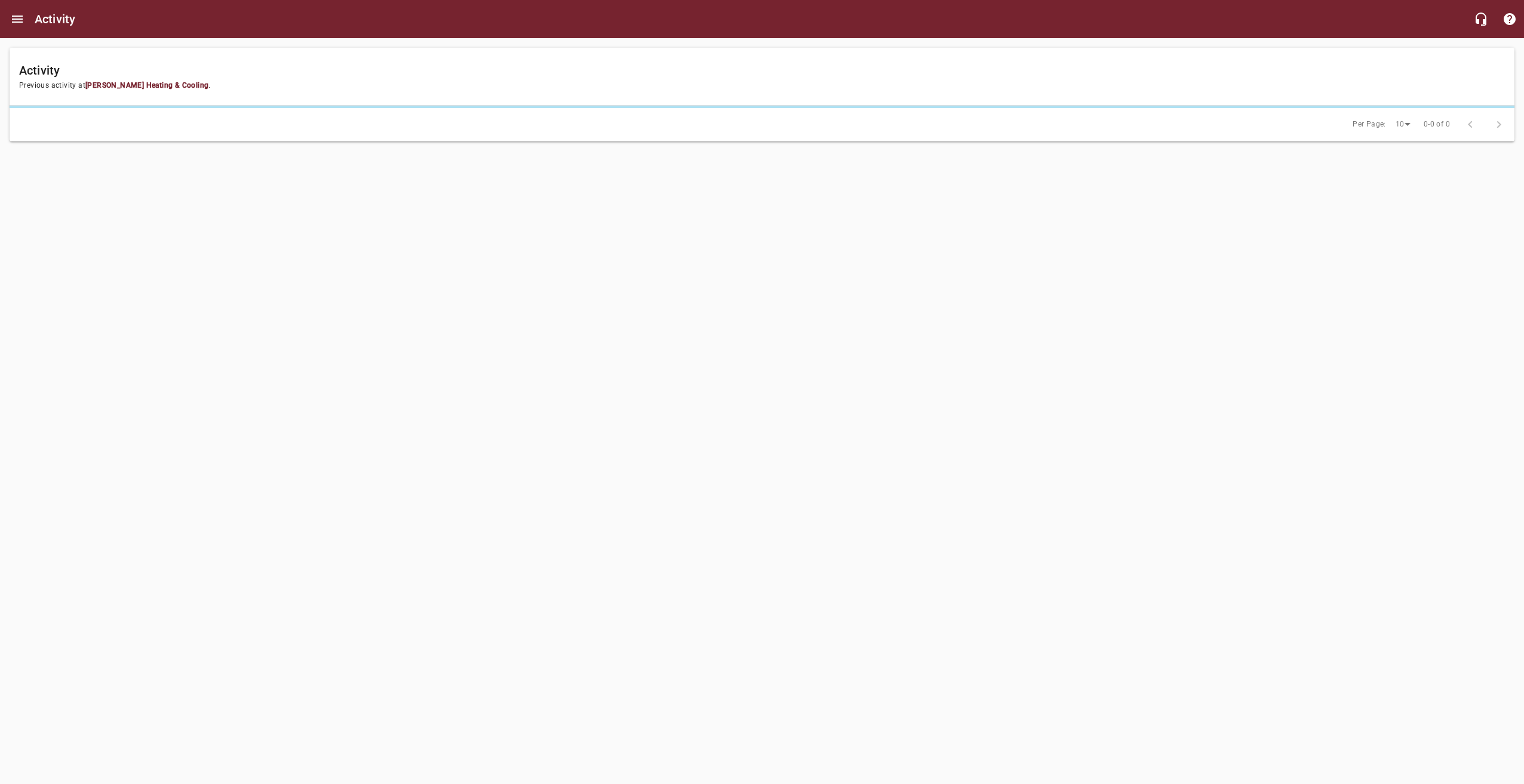
click at [38, 20] on h6 "Activity" at bounding box center [56, 19] width 41 height 19
click at [37, 20] on h6 "Activity" at bounding box center [56, 19] width 41 height 19
drag, startPoint x: 37, startPoint y: 20, endPoint x: 391, endPoint y: 50, distance: 355.3
click at [400, 50] on div "Activity Previous activity at [PERSON_NAME] Heating & Cooling ." at bounding box center [761, 77] width 1504 height 58
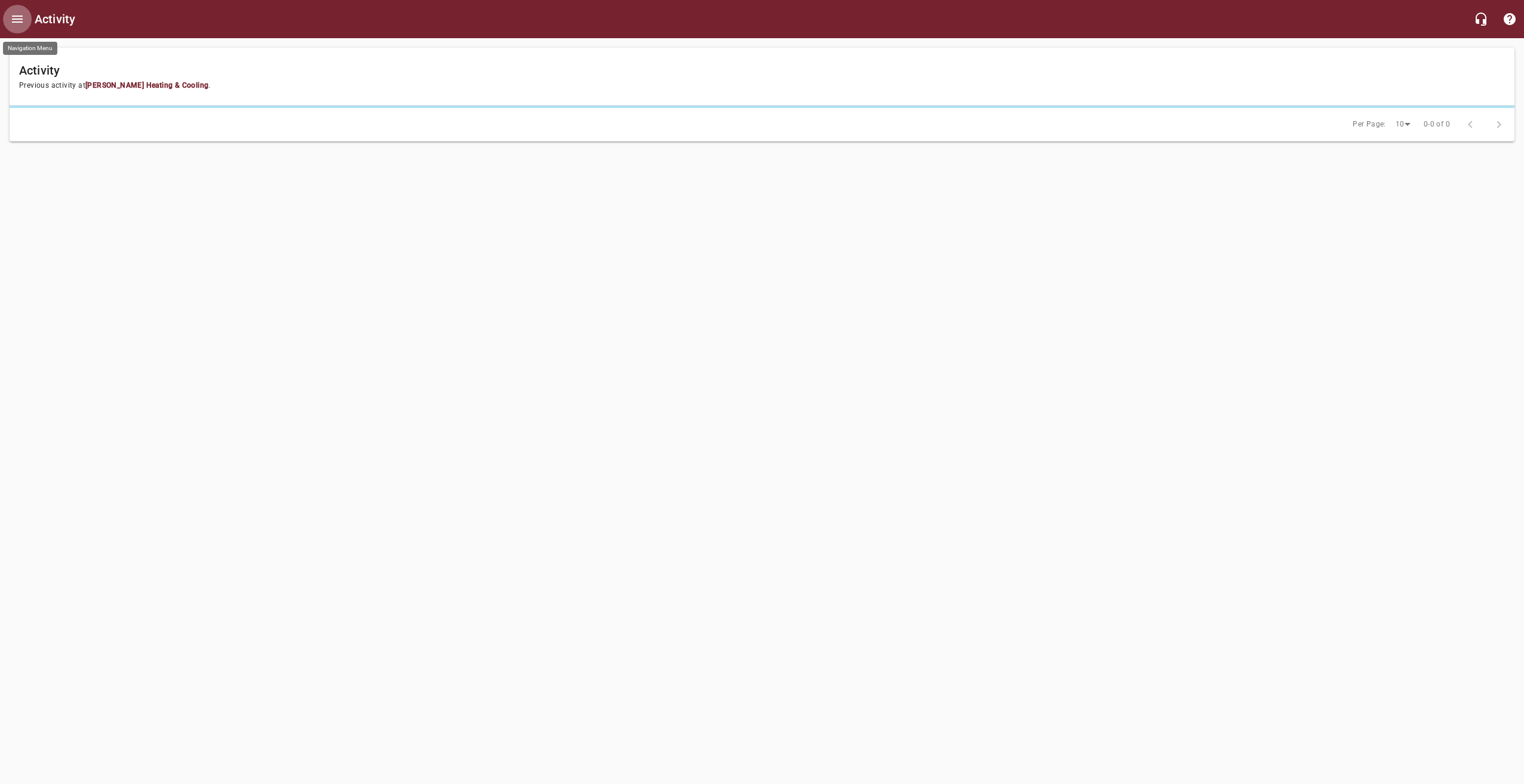
click at [21, 15] on icon "Open drawer" at bounding box center [17, 19] width 11 height 7
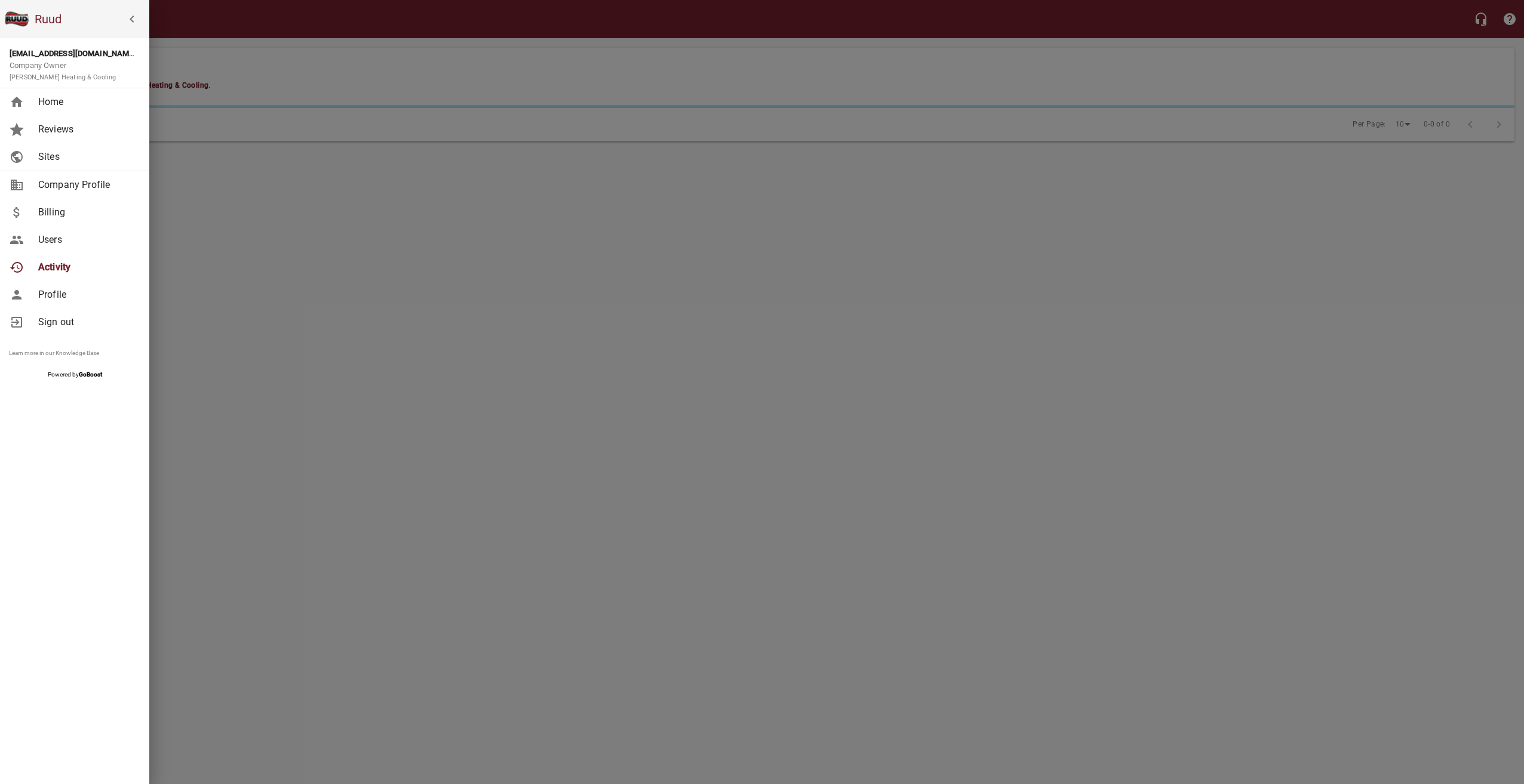
click at [64, 290] on span "Profile" at bounding box center [86, 295] width 97 height 15
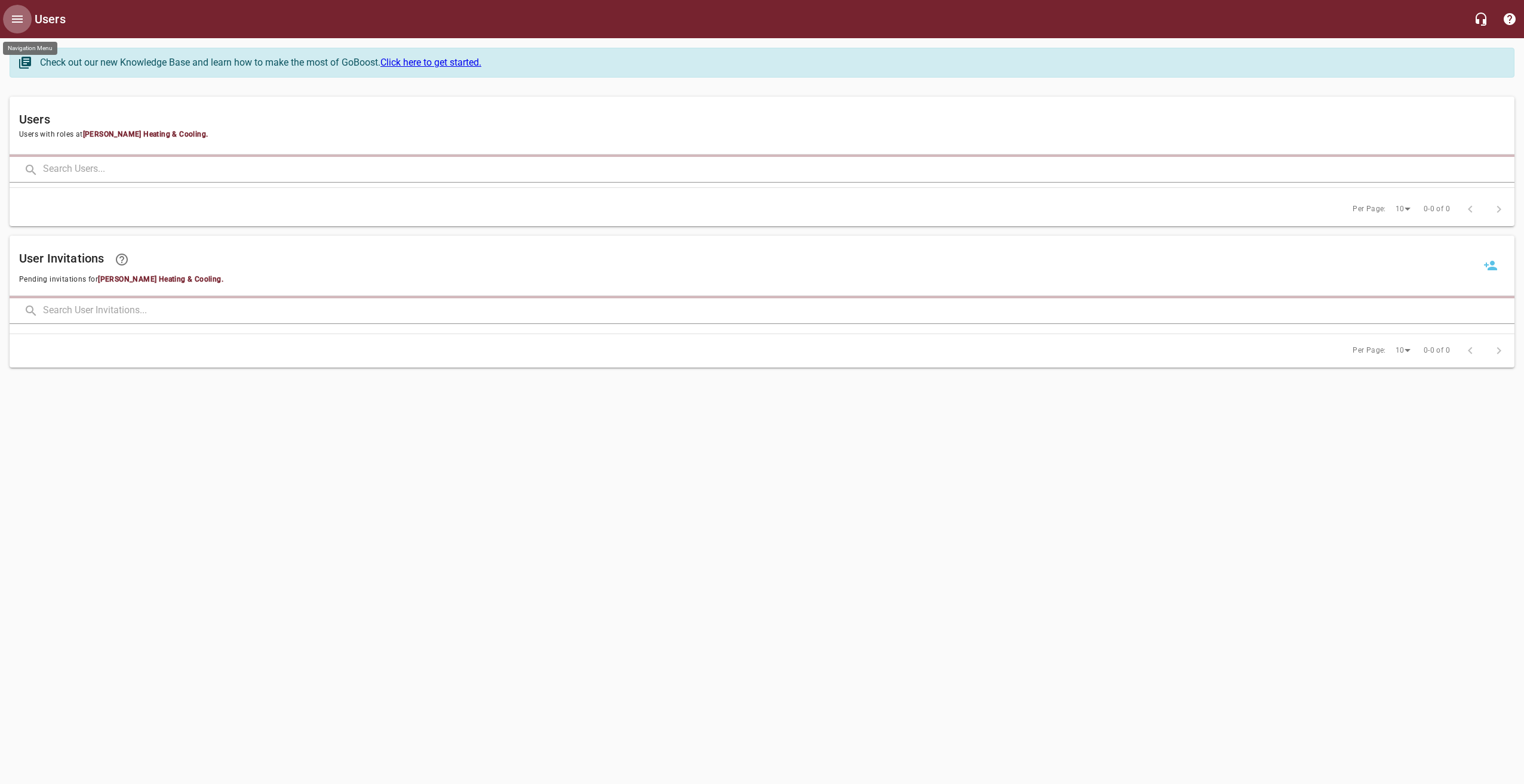
click at [11, 25] on icon "Open drawer" at bounding box center [17, 19] width 15 height 15
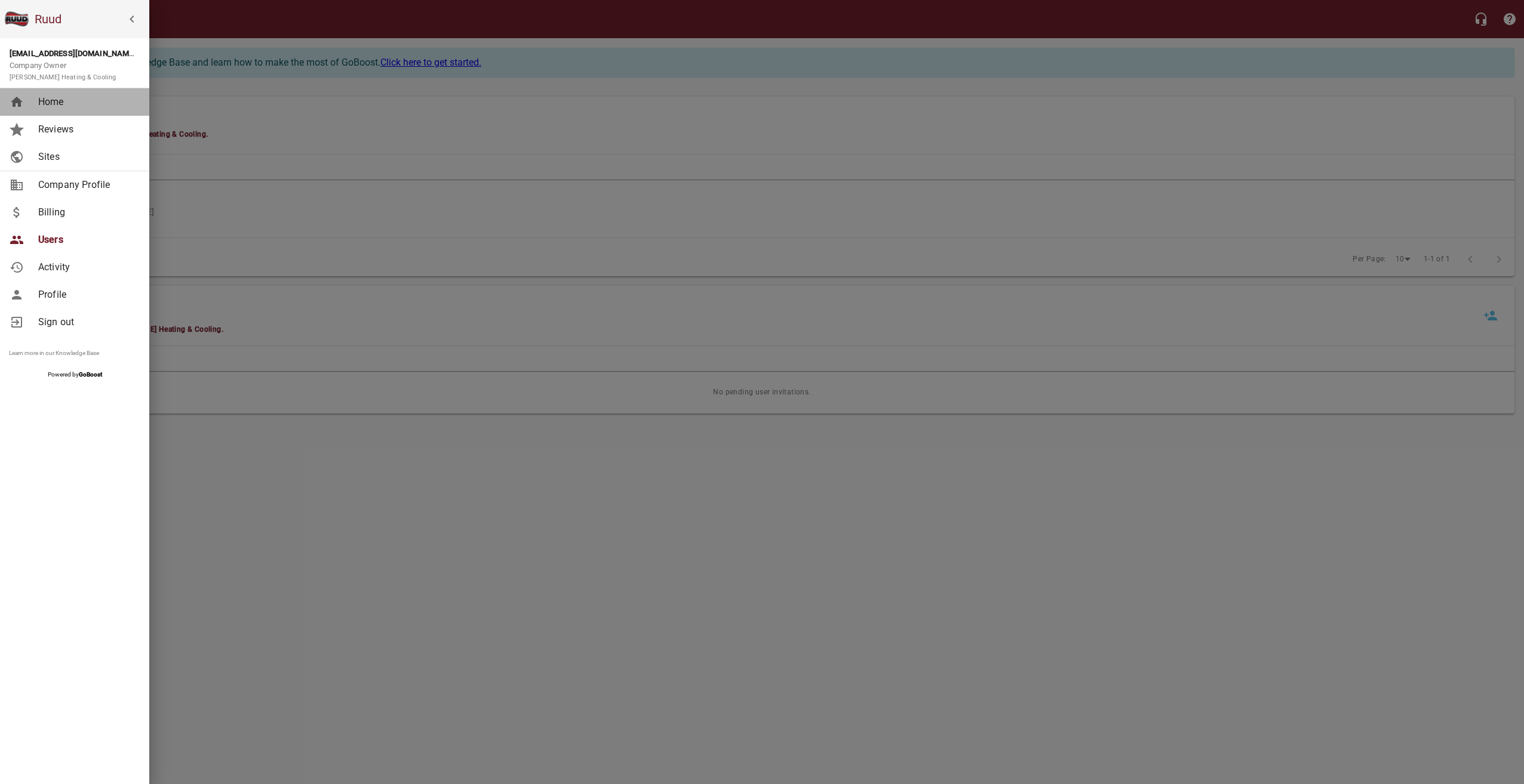
click at [47, 106] on span "Home" at bounding box center [86, 102] width 97 height 15
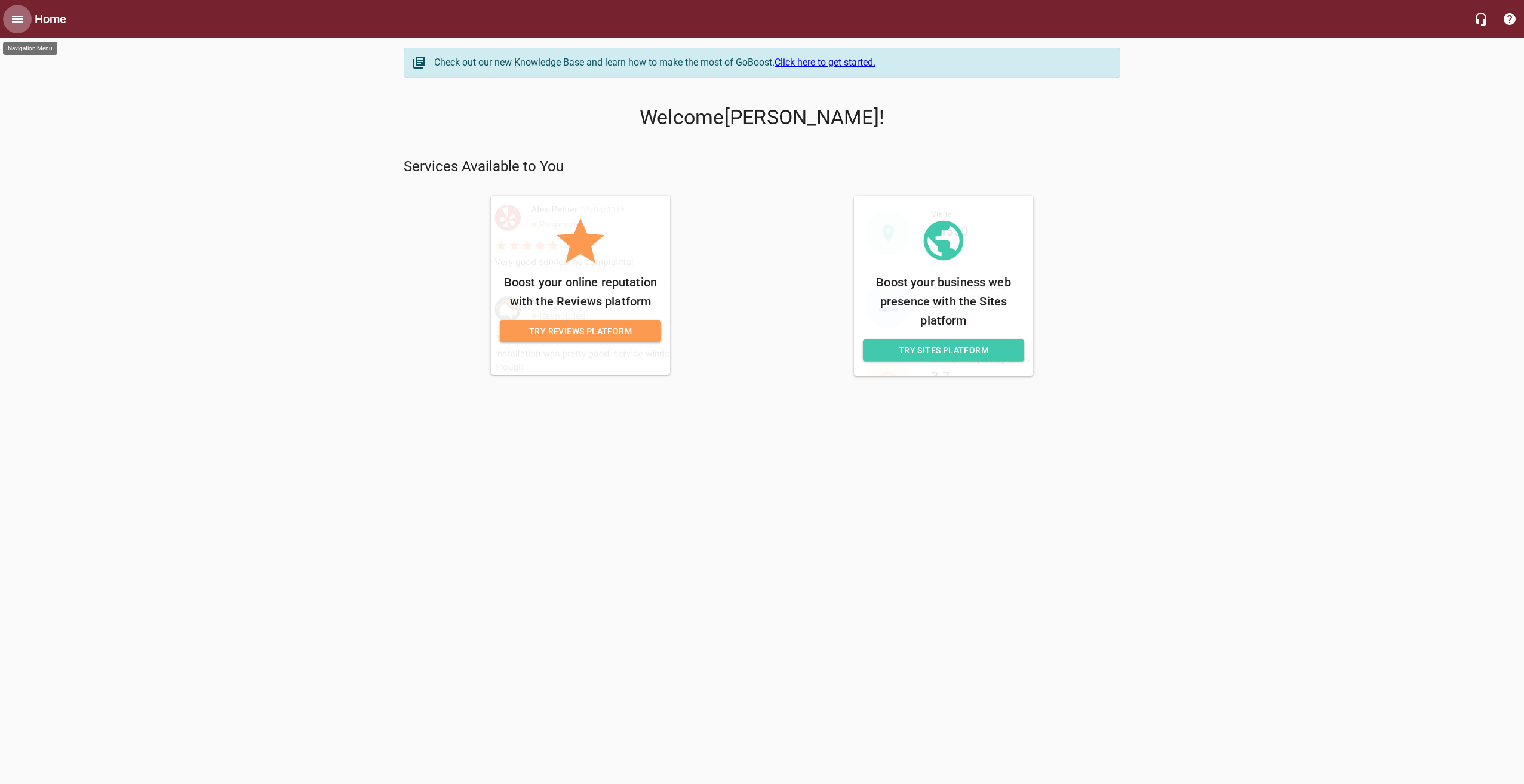
click at [20, 13] on icon "Open drawer" at bounding box center [17, 19] width 15 height 15
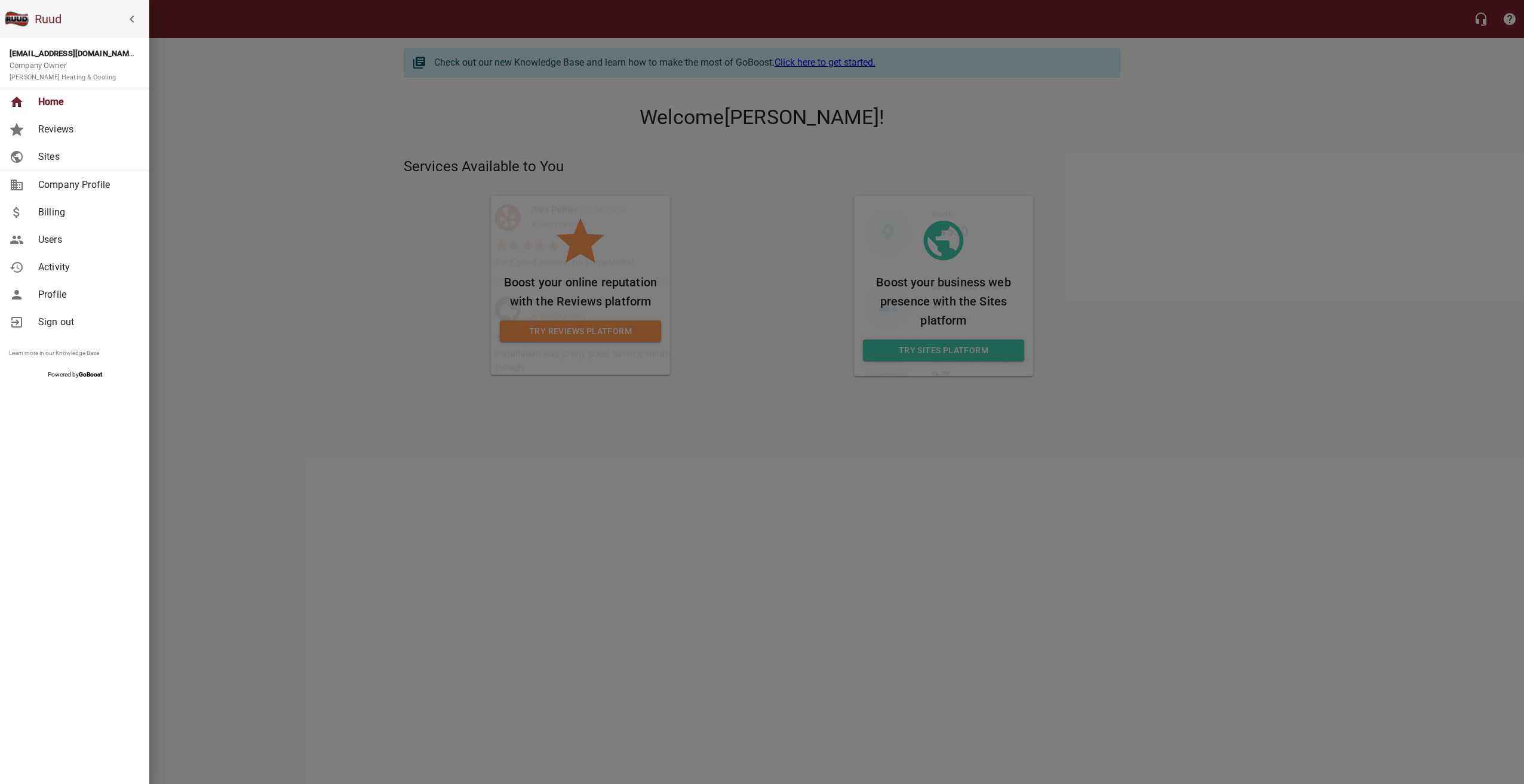
click at [66, 127] on span "Reviews" at bounding box center [86, 129] width 97 height 15
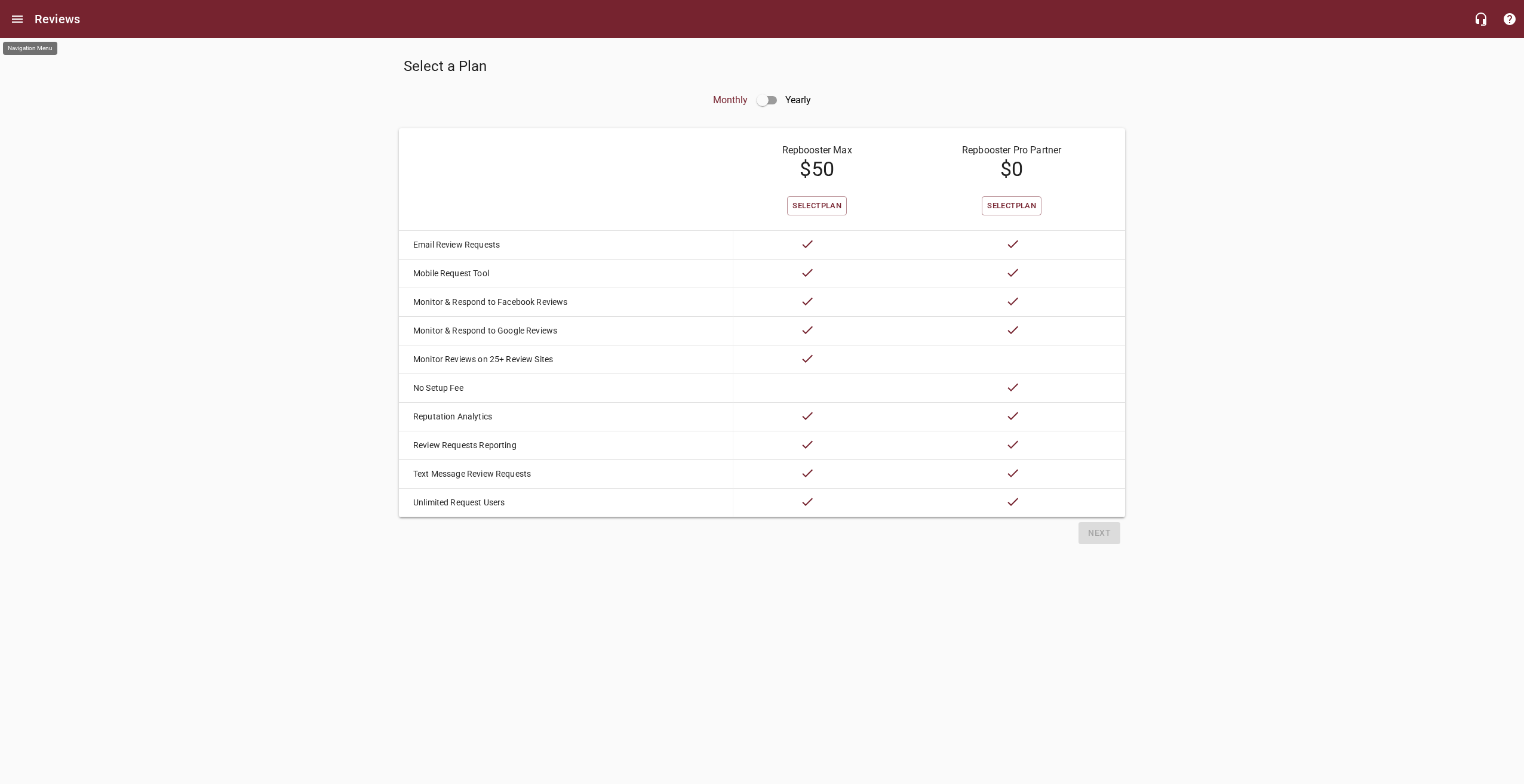
click at [18, 17] on icon "Open drawer" at bounding box center [17, 19] width 11 height 7
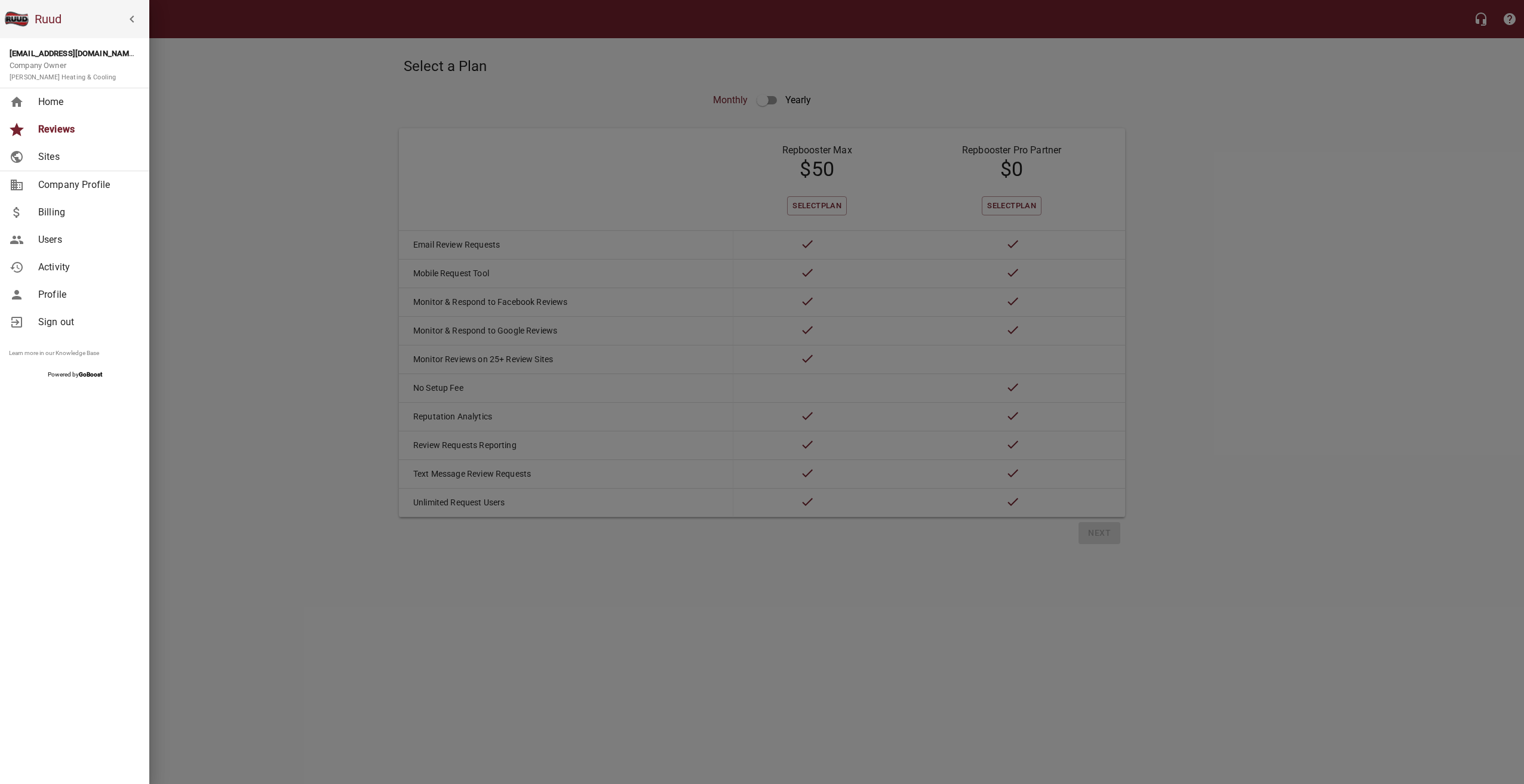
click at [59, 167] on link "Sites" at bounding box center [74, 157] width 149 height 27
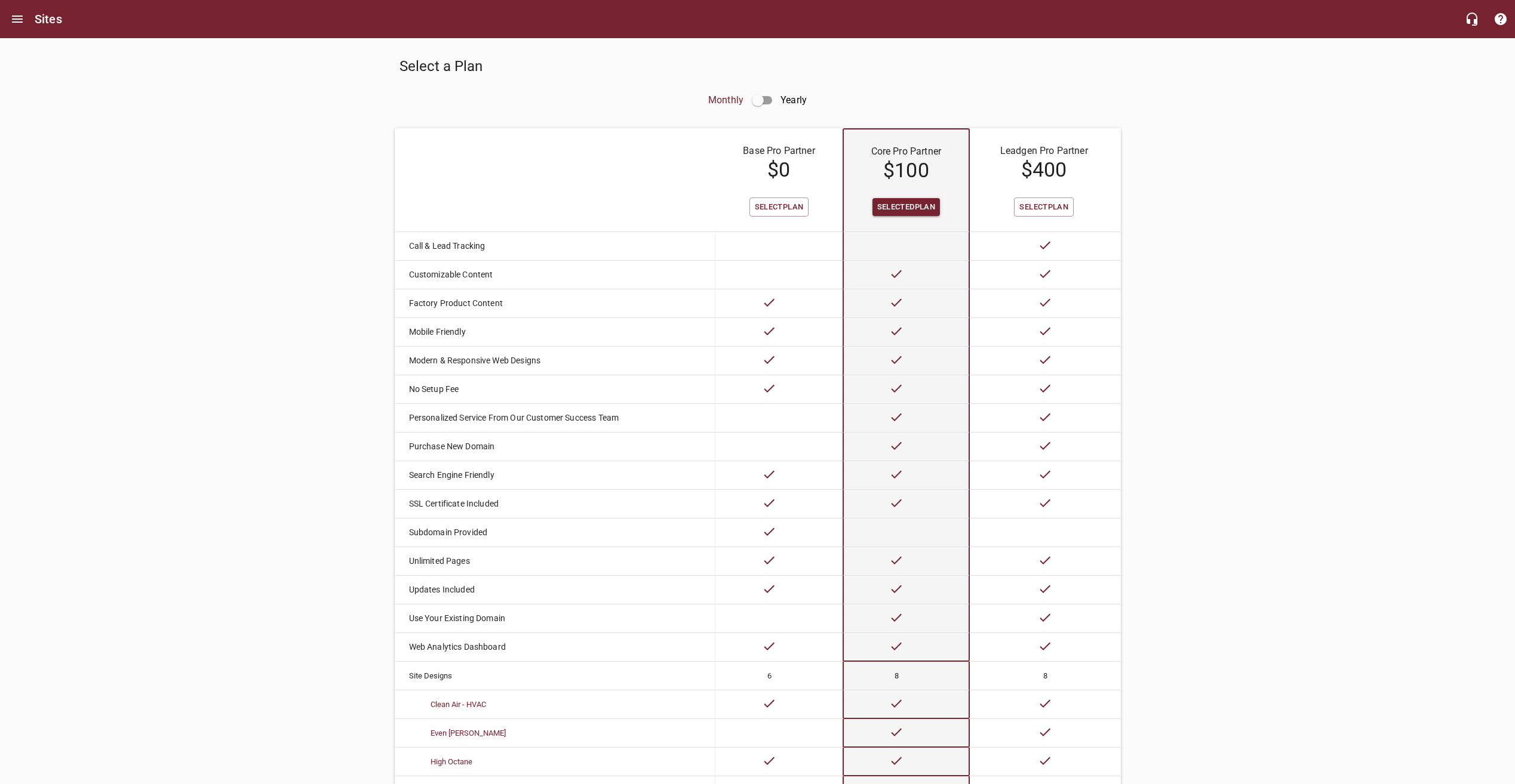
click at [768, 99] on input "checkbox" at bounding box center [758, 101] width 29 height 29
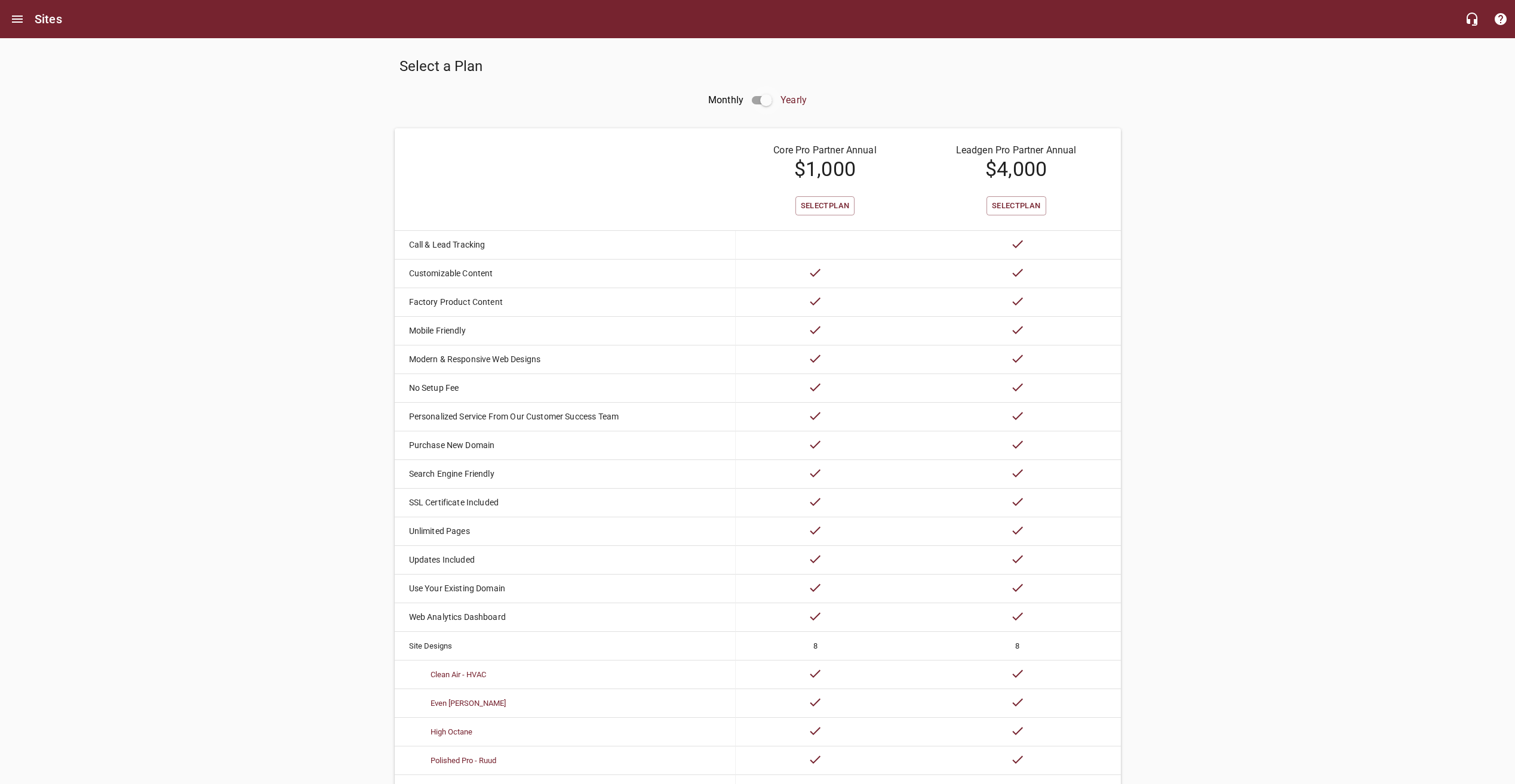
click at [767, 99] on input "checkbox" at bounding box center [766, 101] width 29 height 29
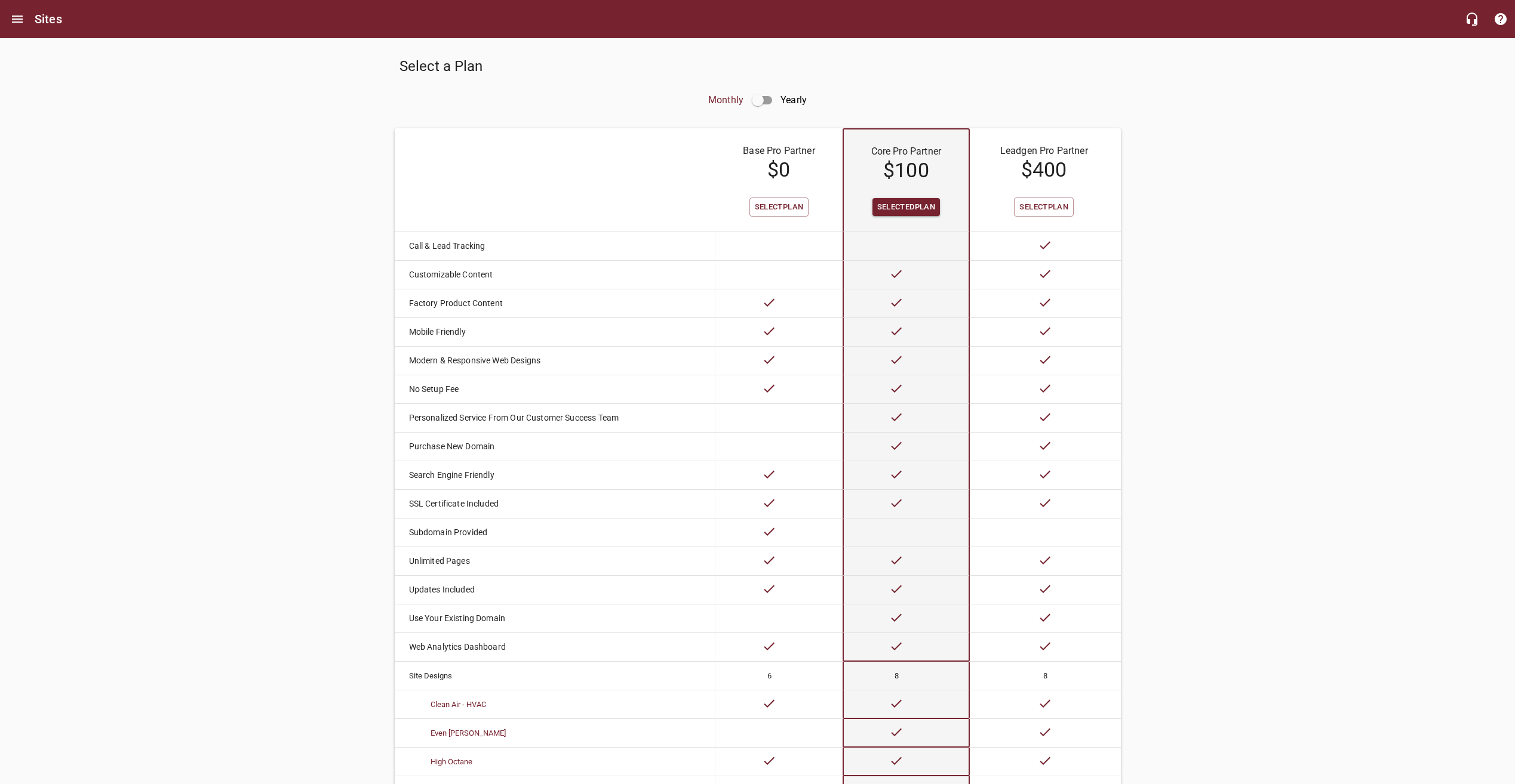
click at [766, 100] on input "checkbox" at bounding box center [758, 101] width 29 height 29
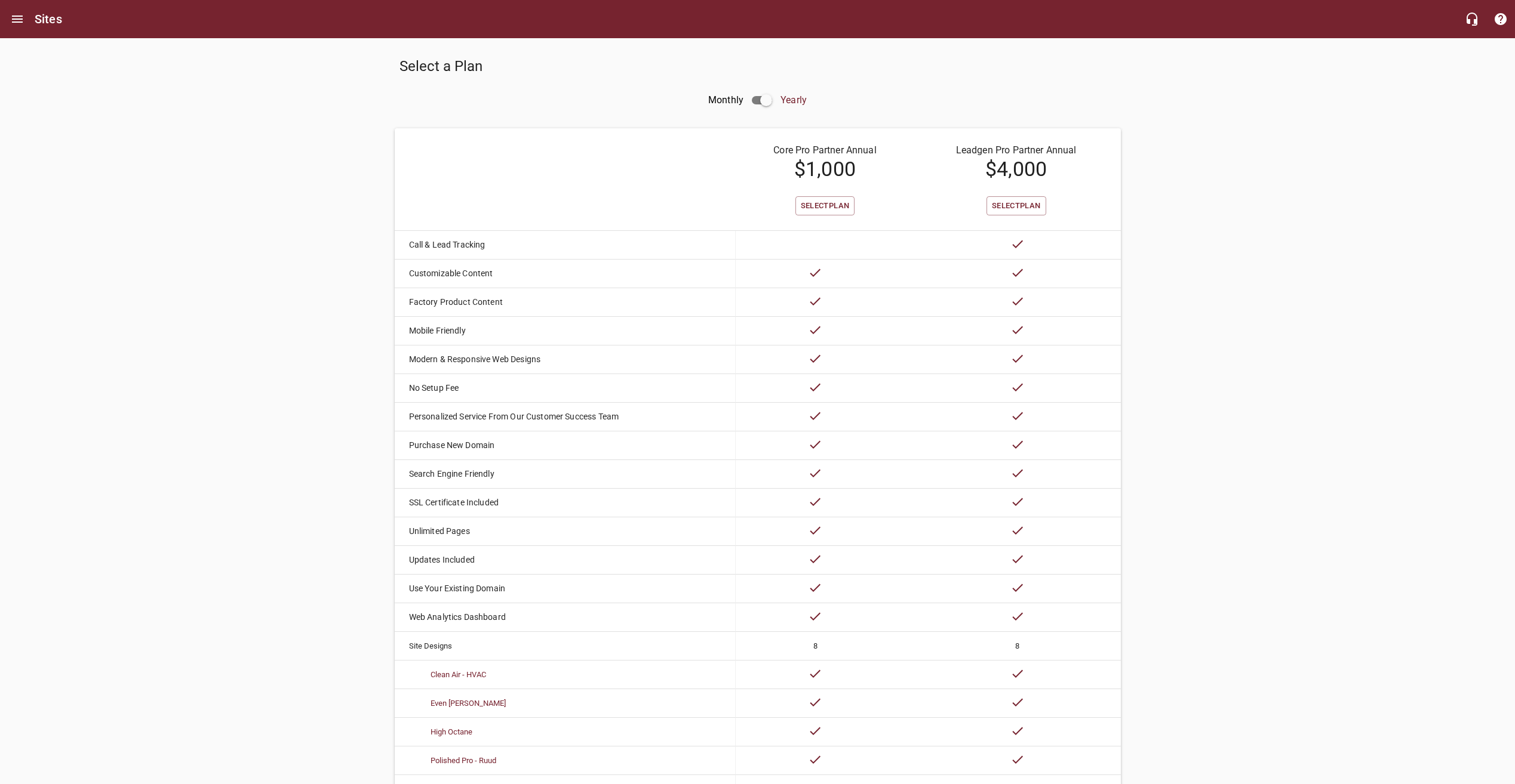
click at [766, 100] on input "checkbox" at bounding box center [766, 101] width 29 height 29
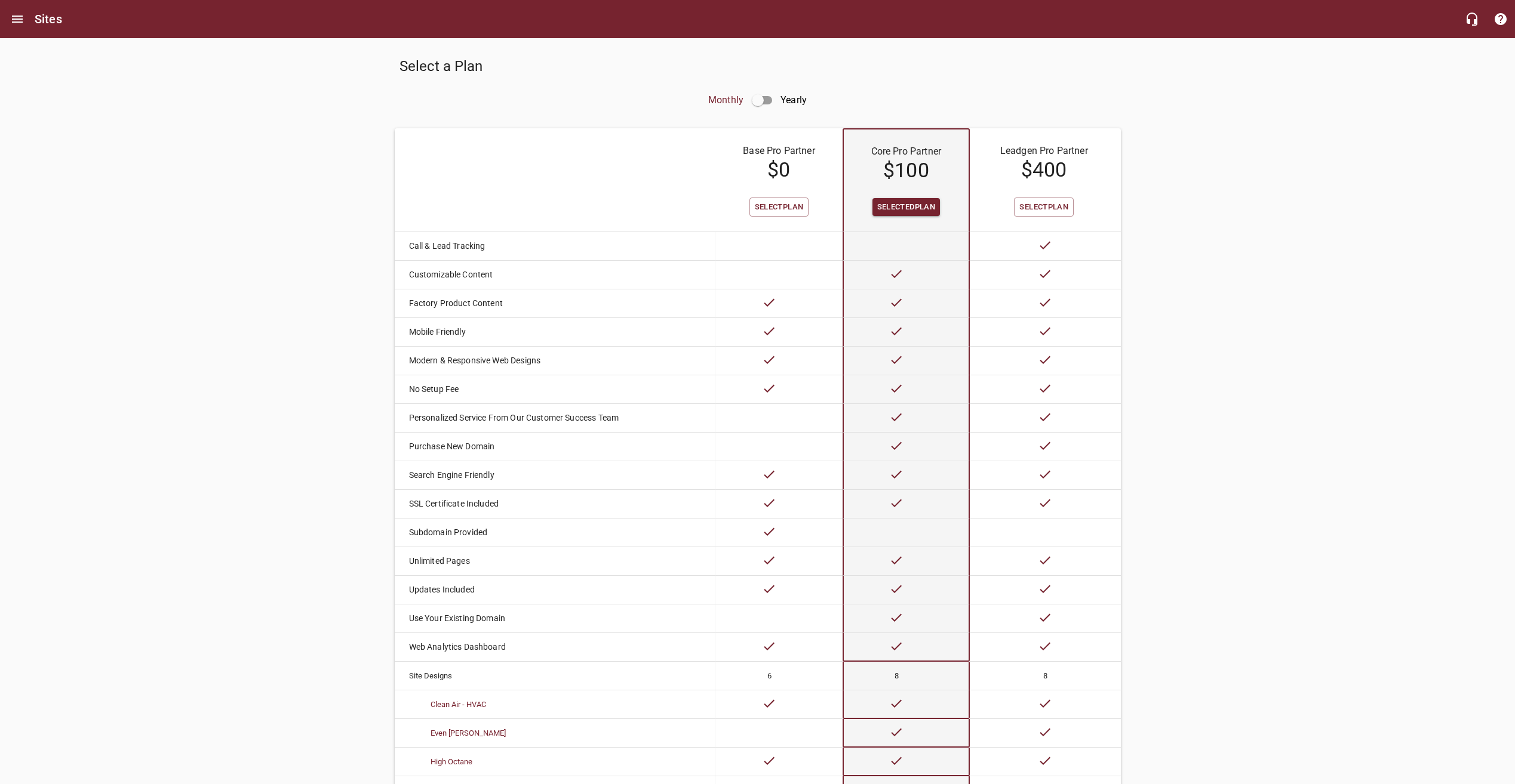
click at [768, 98] on input "checkbox" at bounding box center [758, 101] width 29 height 29
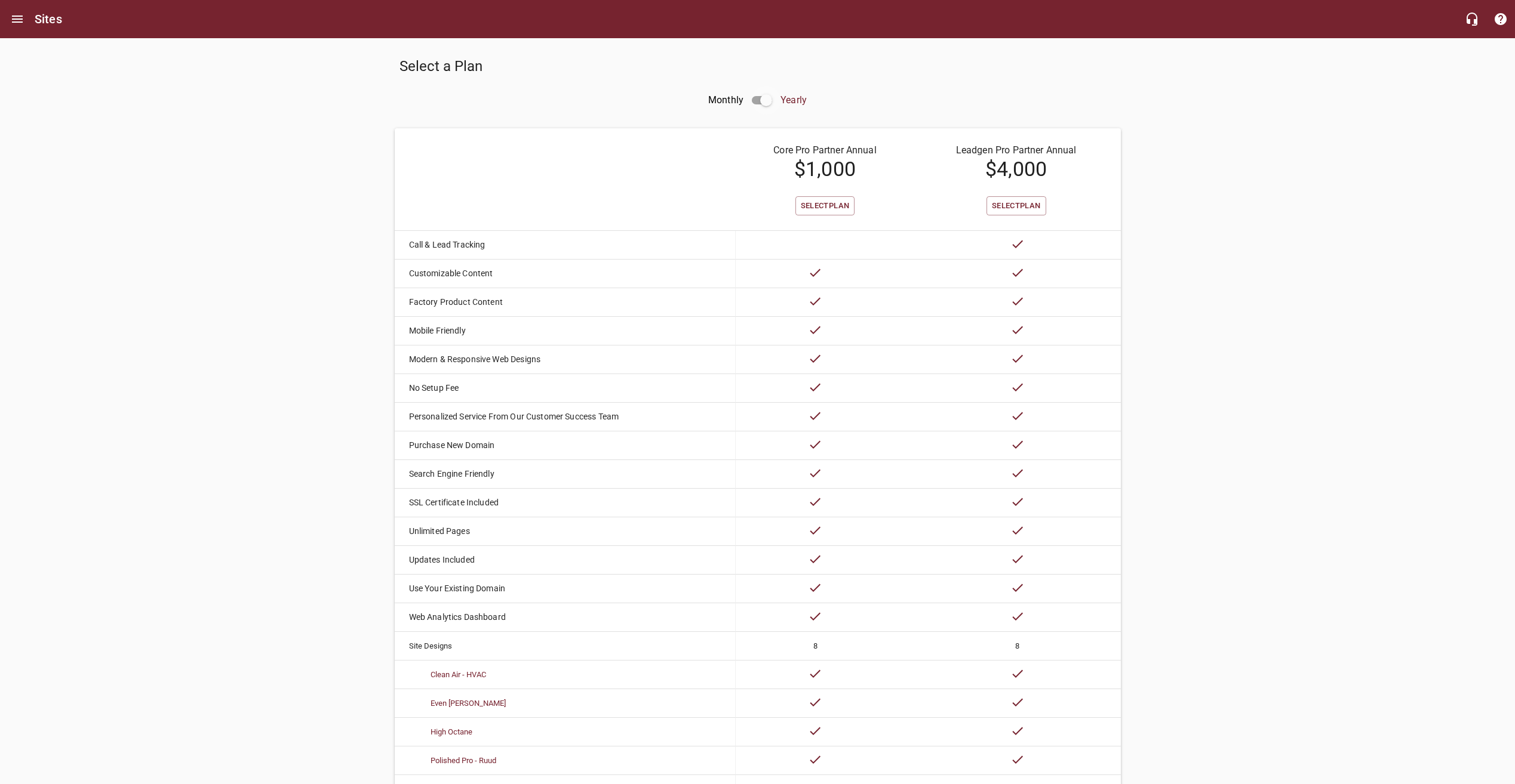
click at [769, 102] on input "checkbox" at bounding box center [766, 101] width 29 height 29
checkbox input "false"
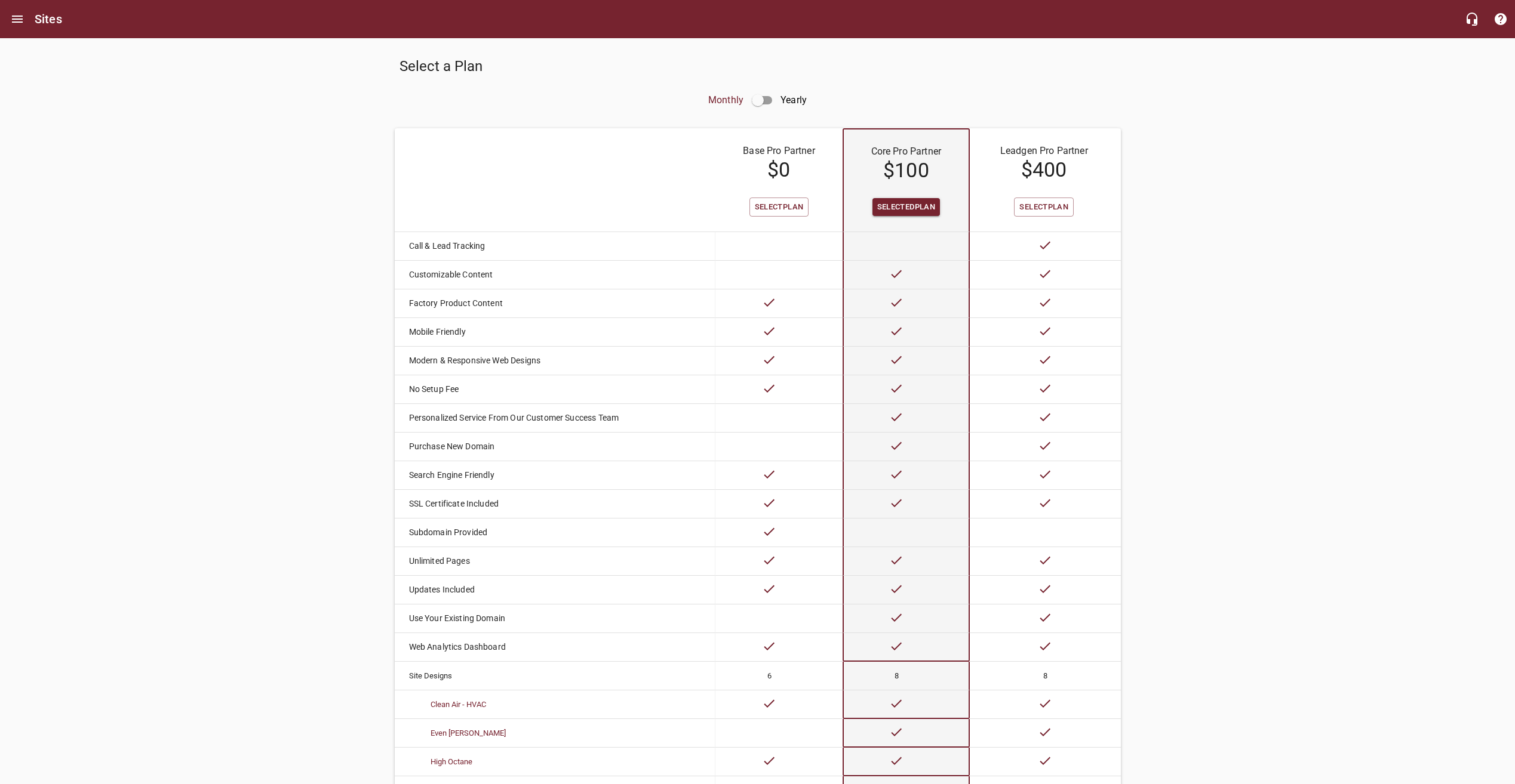
click at [1268, 114] on div "Select a Plan Monthly Yearly Base Pro Partner $ 0 Core Pro Partner $ 100 Leadge…" at bounding box center [757, 526] width 1515 height 975
